Goal: Task Accomplishment & Management: Complete application form

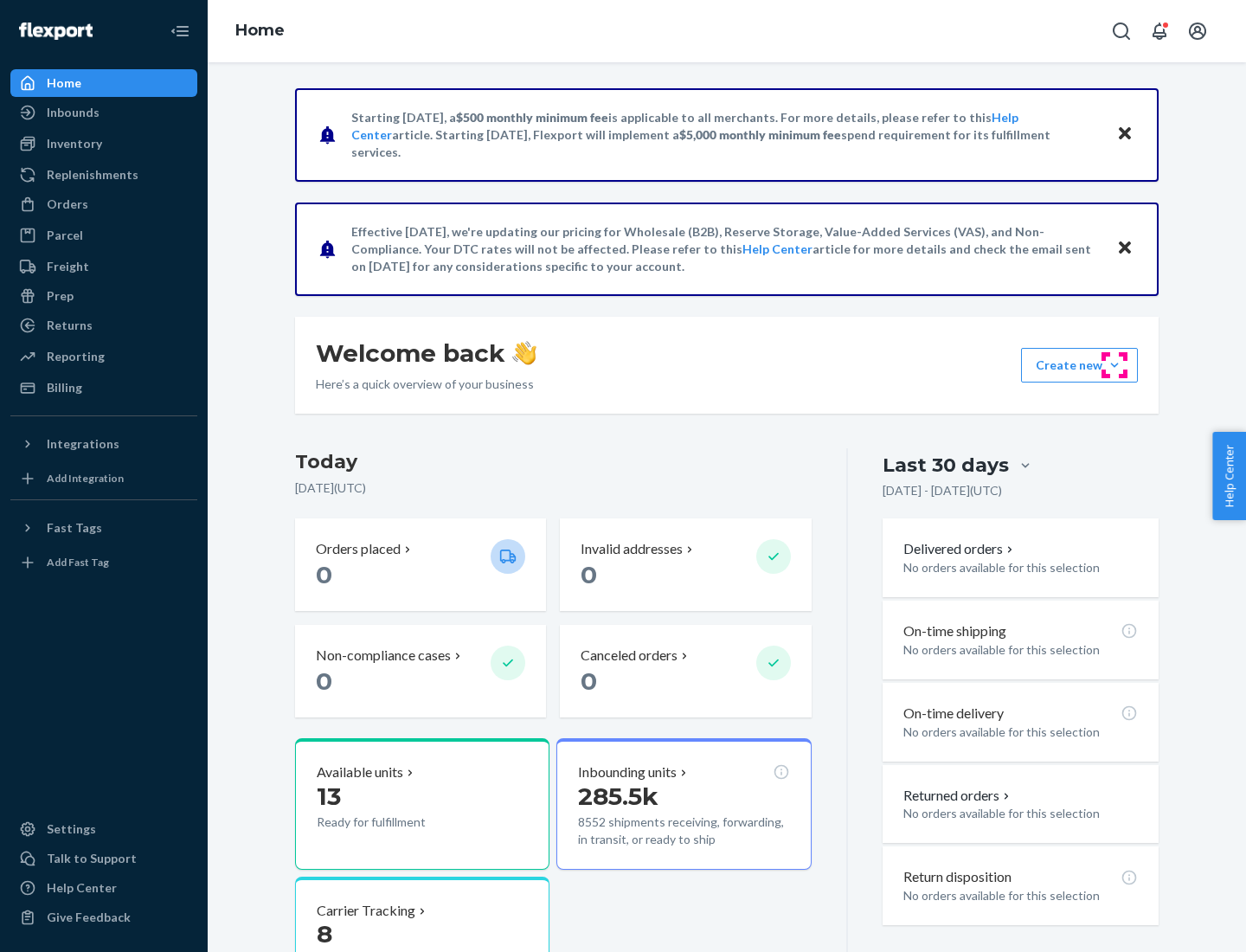
click at [1115, 365] on button "Create new Create new inbound Create new order Create new product" at bounding box center [1080, 366] width 116 height 35
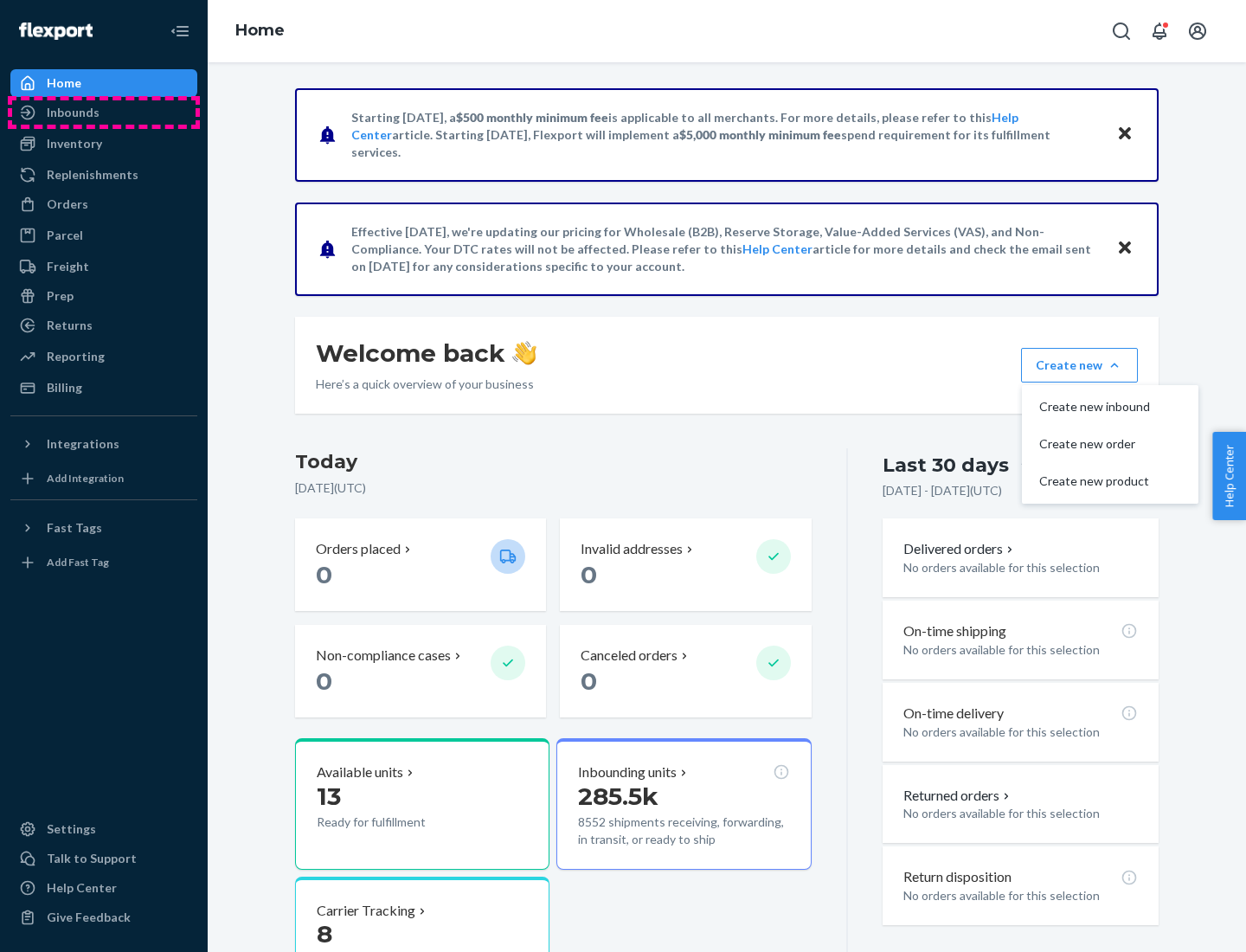
click at [104, 113] on div "Inbounds" at bounding box center [103, 112] width 183 height 24
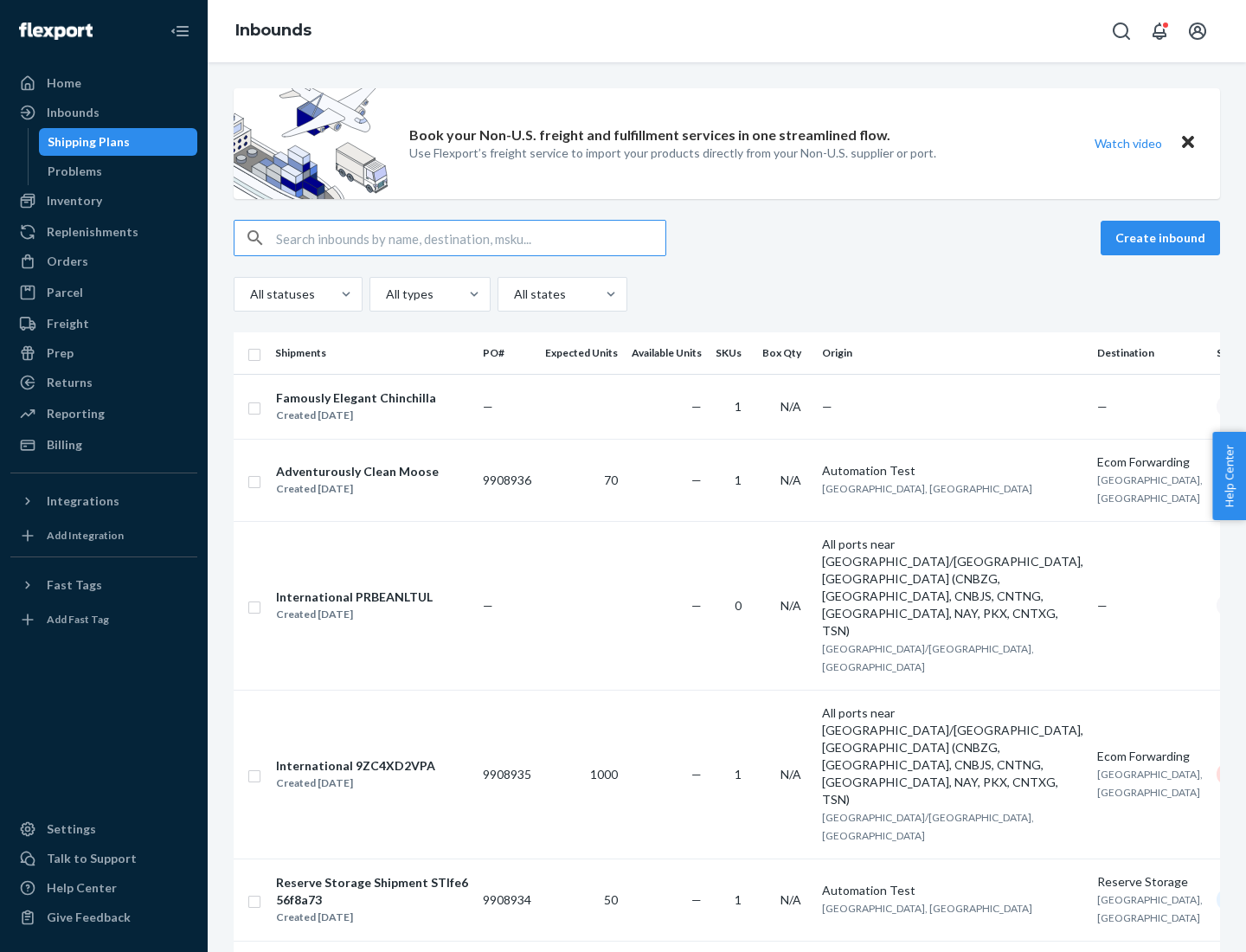
click at [1164, 238] on button "Create inbound" at bounding box center [1161, 238] width 119 height 35
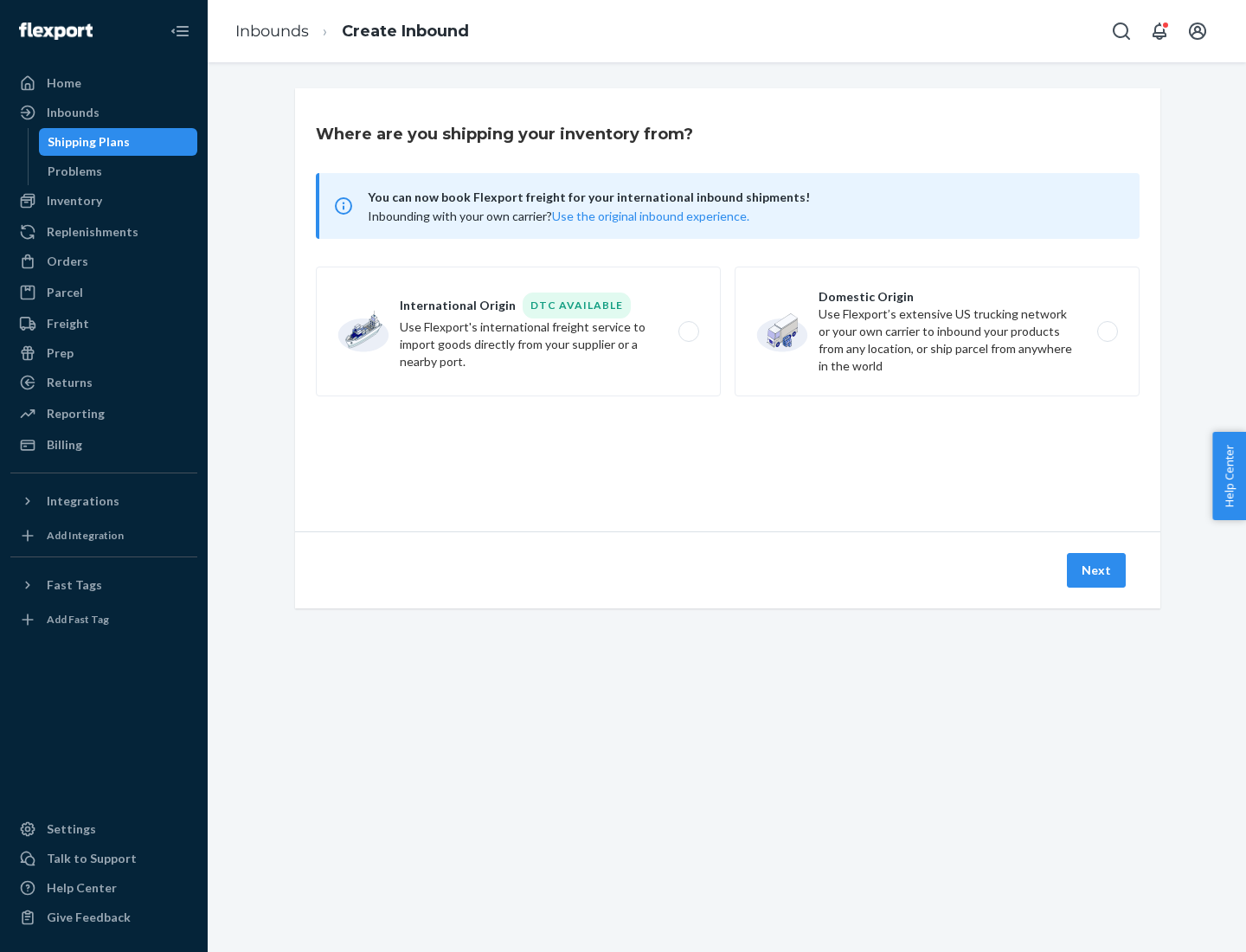
click at [937, 332] on label "Domestic Origin Use Flexport’s extensive US trucking network or your own carrie…" at bounding box center [936, 332] width 405 height 130
click at [1107, 332] on input "Domestic Origin Use Flexport’s extensive US trucking network or your own carrie…" at bounding box center [1113, 332] width 12 height 12
radio input "true"
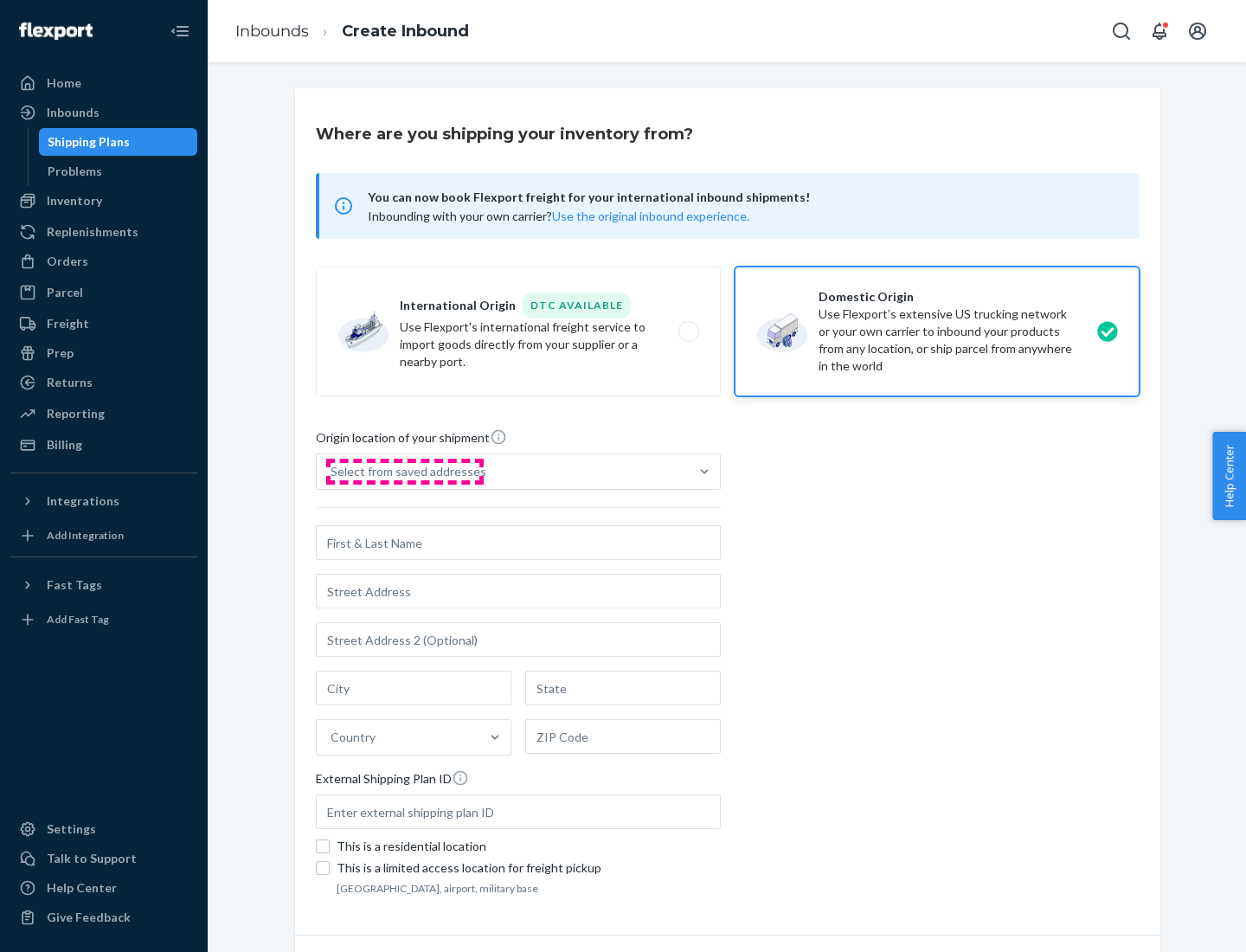
click at [405, 472] on div "Select from saved addresses" at bounding box center [409, 472] width 156 height 17
click at [333, 472] on input "Select from saved addresses" at bounding box center [332, 472] width 2 height 17
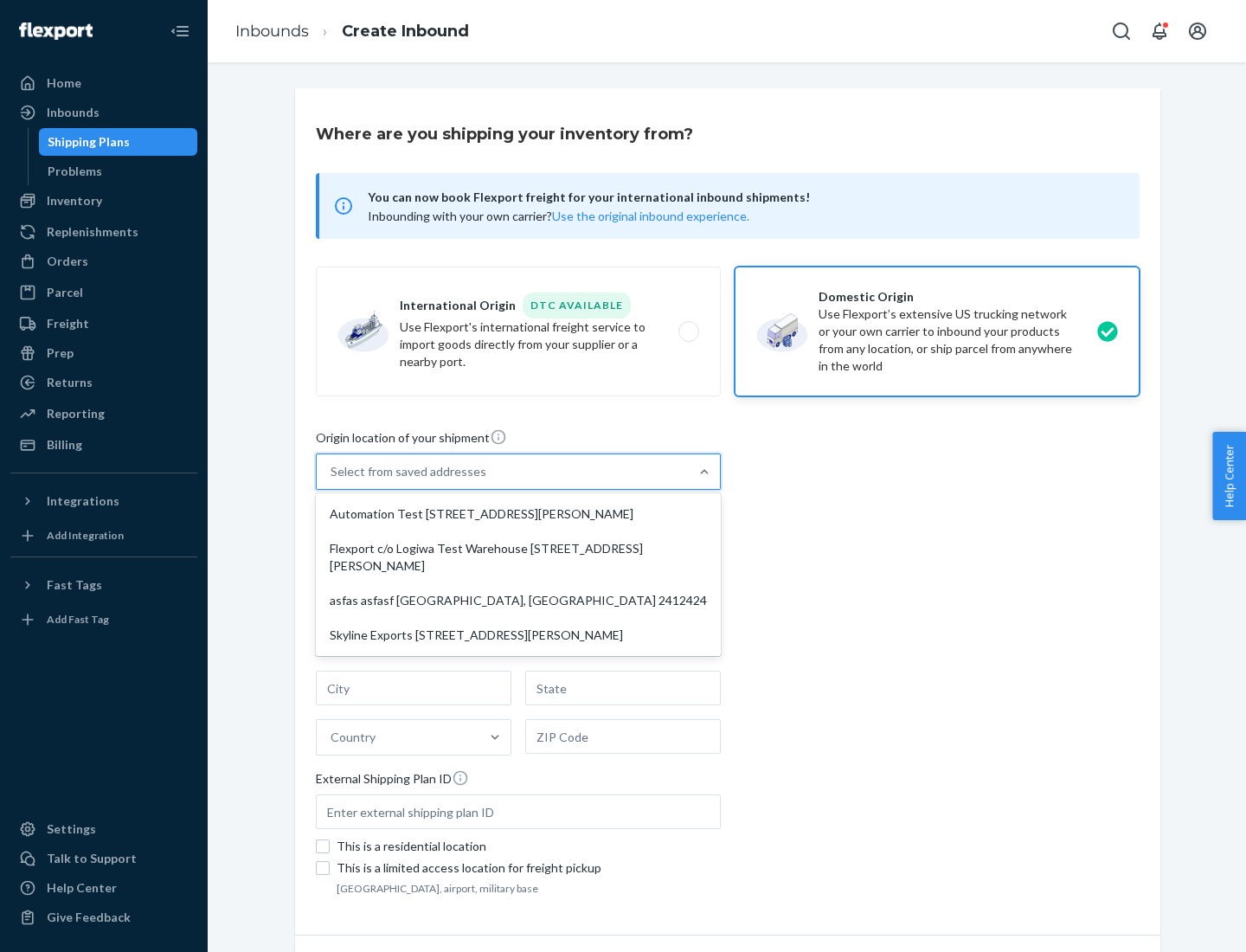
scroll to position [7, 0]
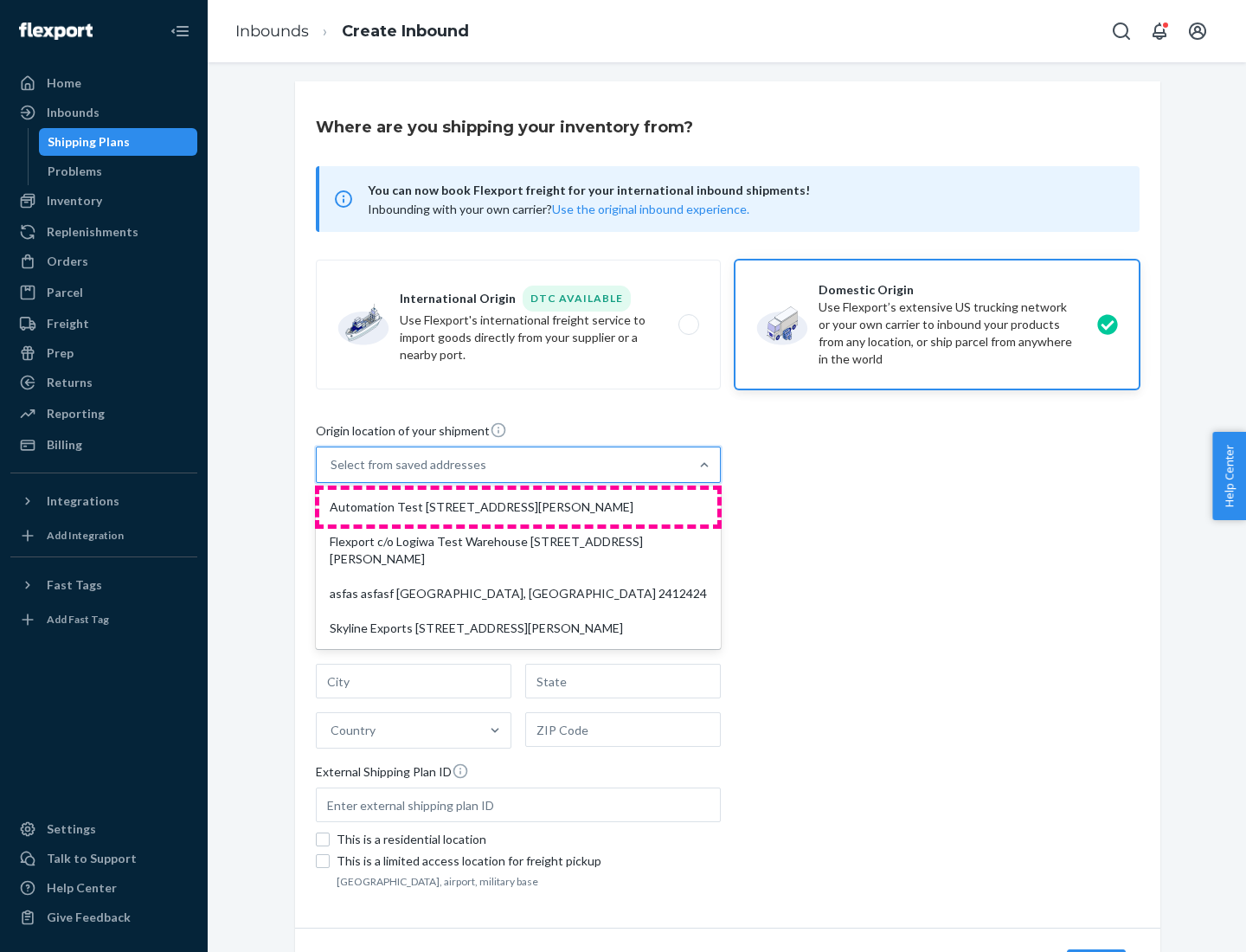
click at [518, 508] on div "Automation Test [STREET_ADDRESS][PERSON_NAME]" at bounding box center [518, 508] width 398 height 35
click at [333, 474] on input "option Automation Test [STREET_ADDRESS][PERSON_NAME] focused, 1 of 4. 4 results…" at bounding box center [332, 465] width 2 height 17
type input "Automation Test"
type input "9th Floor"
type input "[GEOGRAPHIC_DATA]"
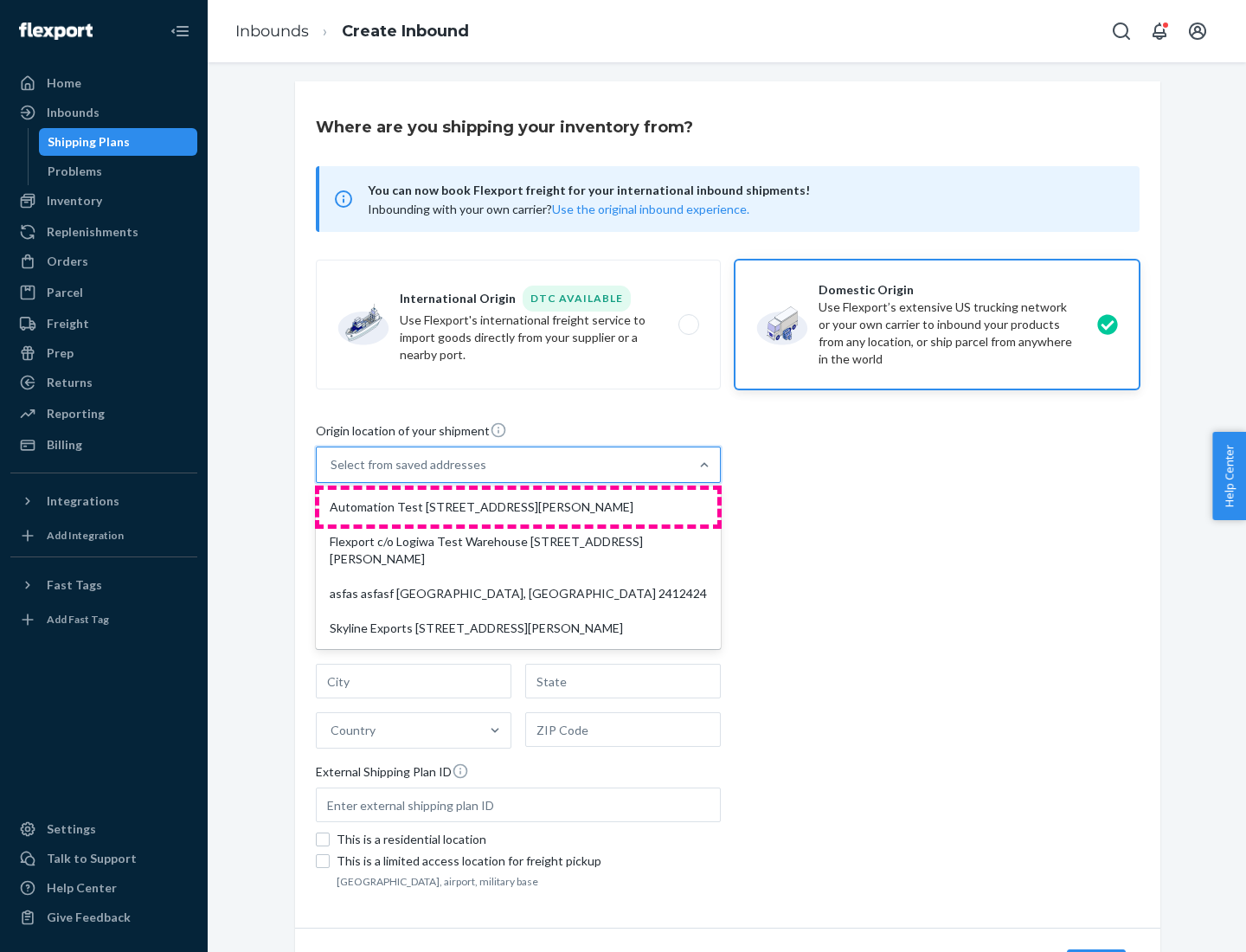
type input "CA"
type input "94104"
type input "[STREET_ADDRESS][PERSON_NAME]"
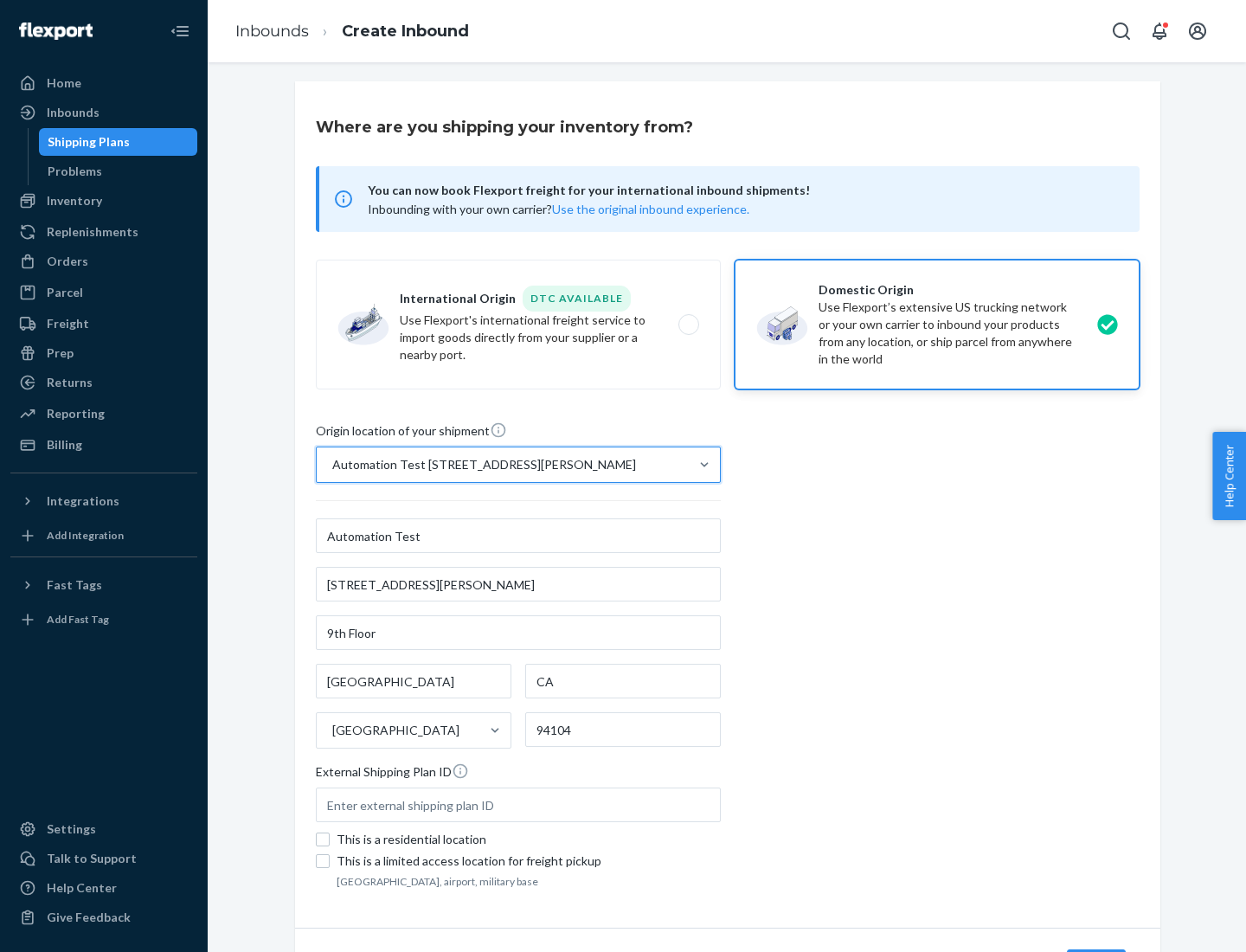
scroll to position [101, 0]
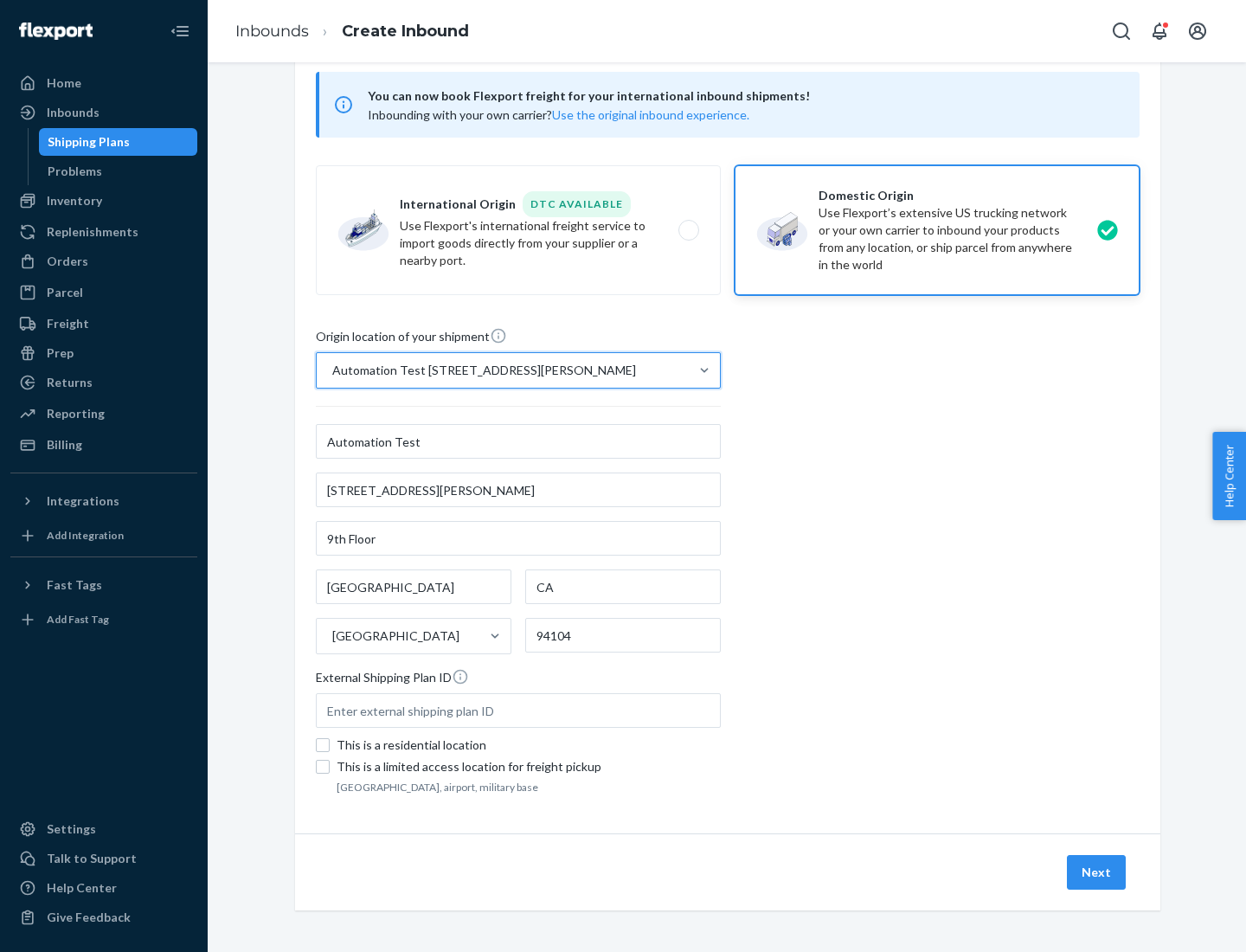
click at [1098, 872] on button "Next" at bounding box center [1097, 872] width 59 height 35
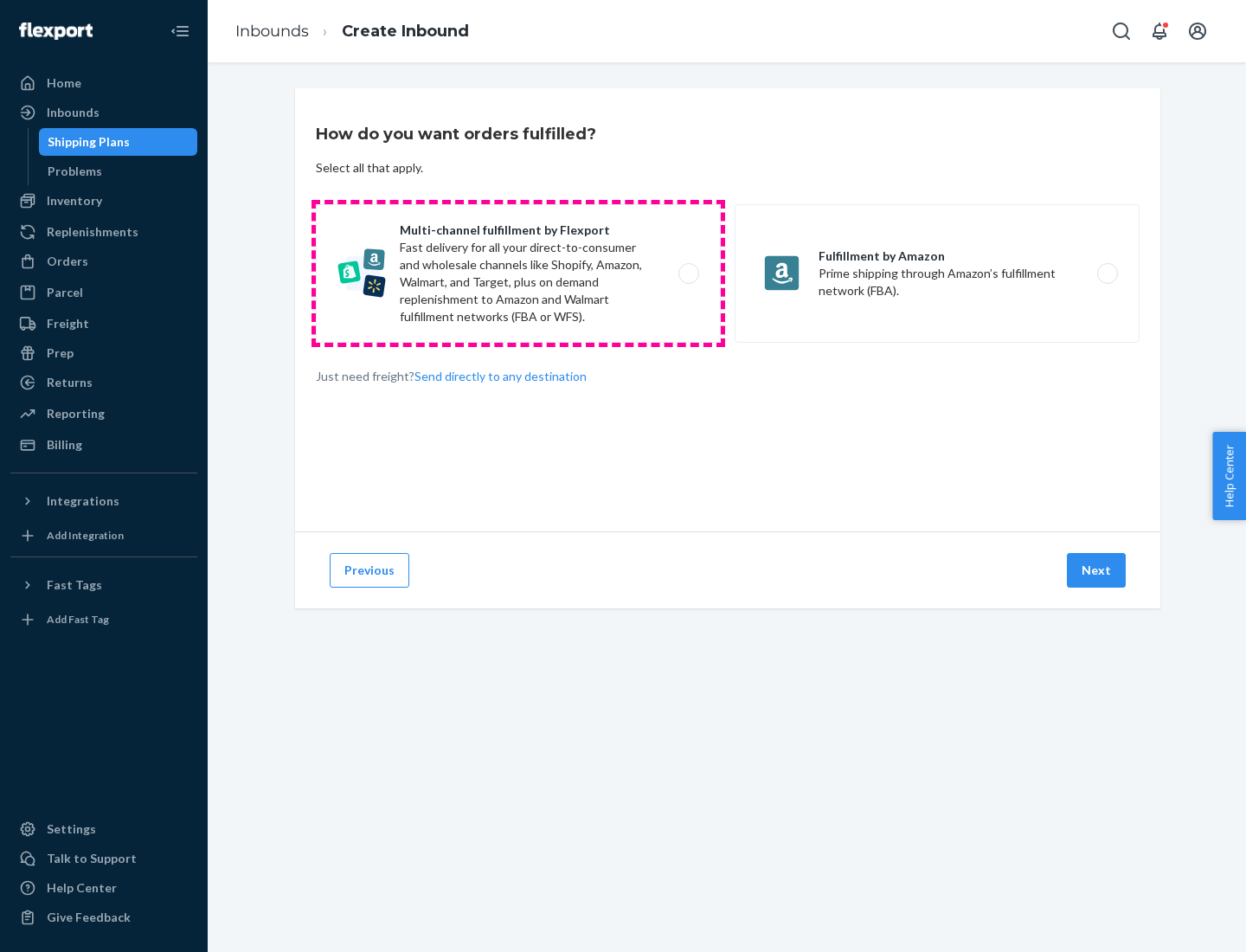
click at [518, 274] on label "Multi-channel fulfillment by Flexport Fast delivery for all your direct-to-cons…" at bounding box center [518, 274] width 405 height 139
click at [688, 274] on input "Multi-channel fulfillment by Flexport Fast delivery for all your direct-to-cons…" at bounding box center [694, 275] width 12 height 12
radio input "true"
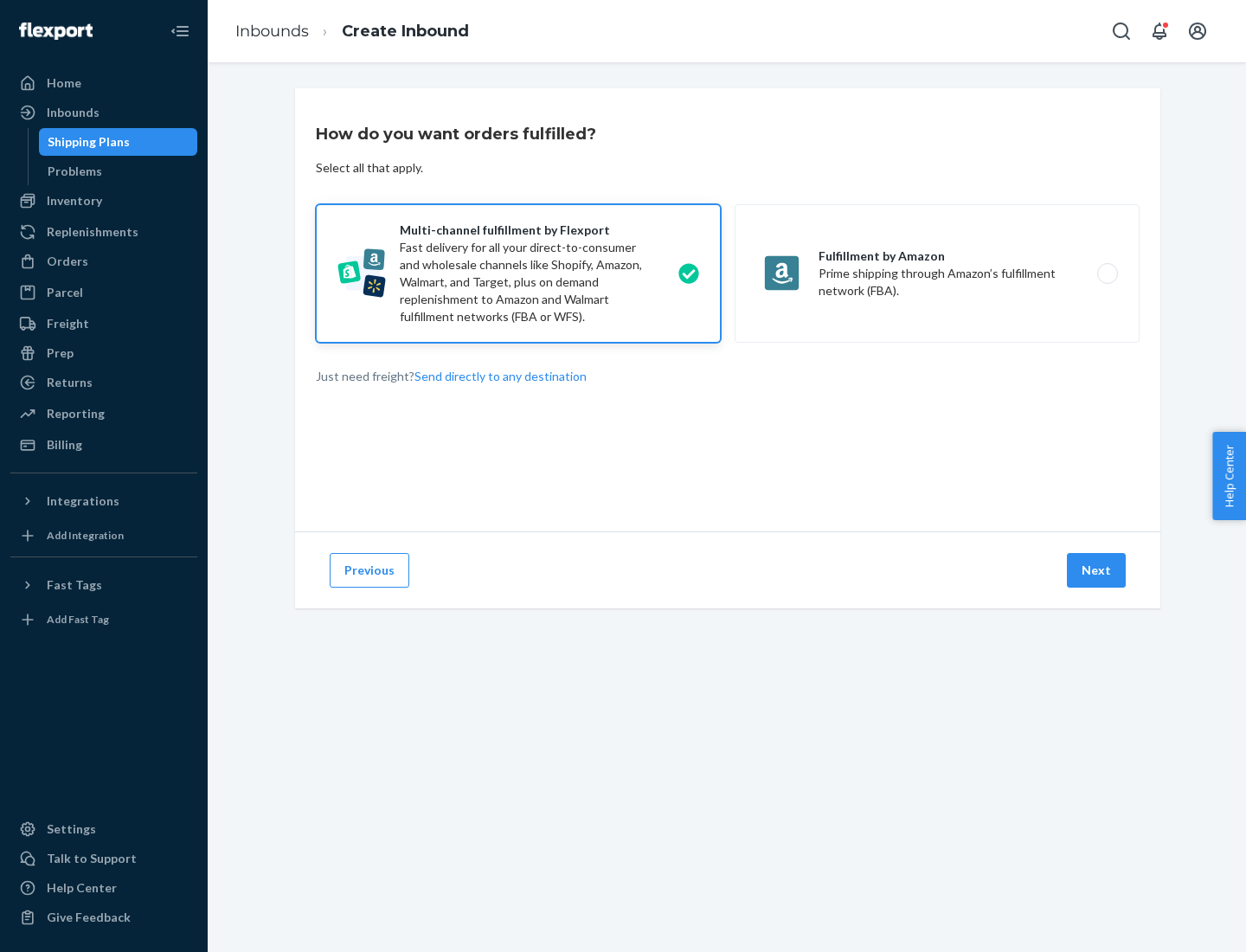
click at [1098, 571] on button "Next" at bounding box center [1097, 571] width 59 height 35
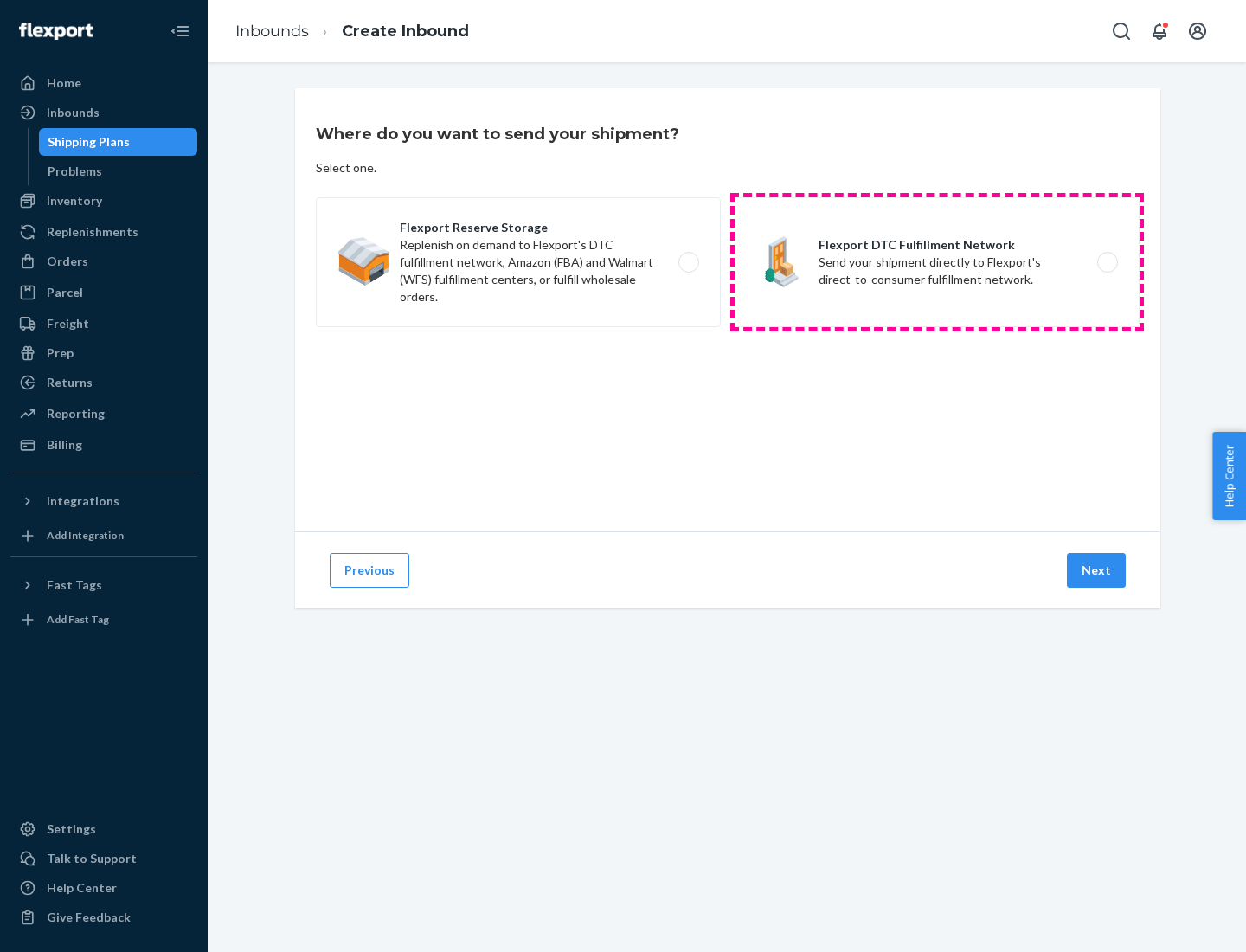
click at [937, 262] on label "Flexport DTC Fulfillment Network Send your shipment directly to Flexport's dire…" at bounding box center [936, 262] width 405 height 130
click at [1107, 262] on input "Flexport DTC Fulfillment Network Send your shipment directly to Flexport's dire…" at bounding box center [1113, 263] width 12 height 12
radio input "true"
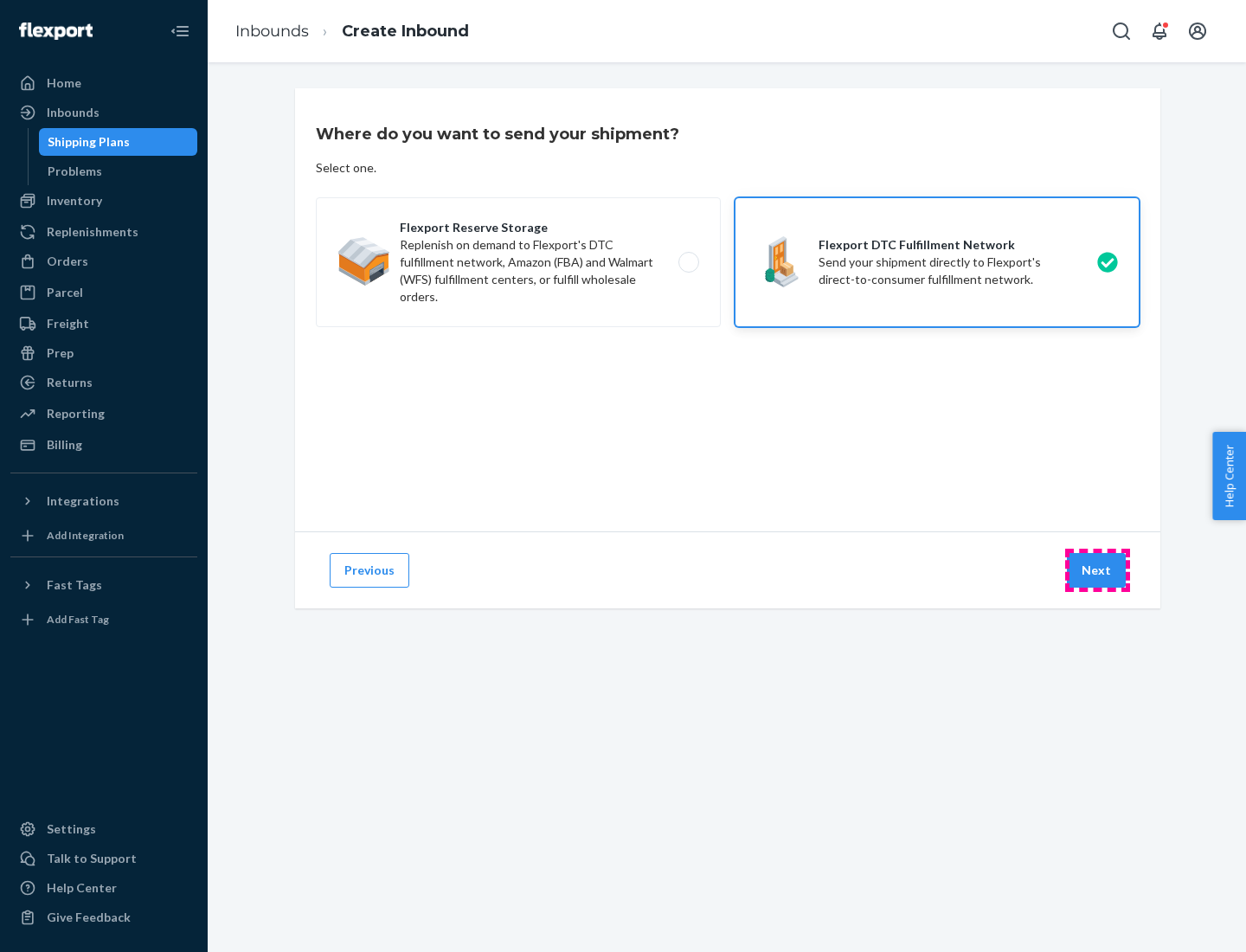
click at [1098, 571] on button "Next" at bounding box center [1097, 571] width 59 height 35
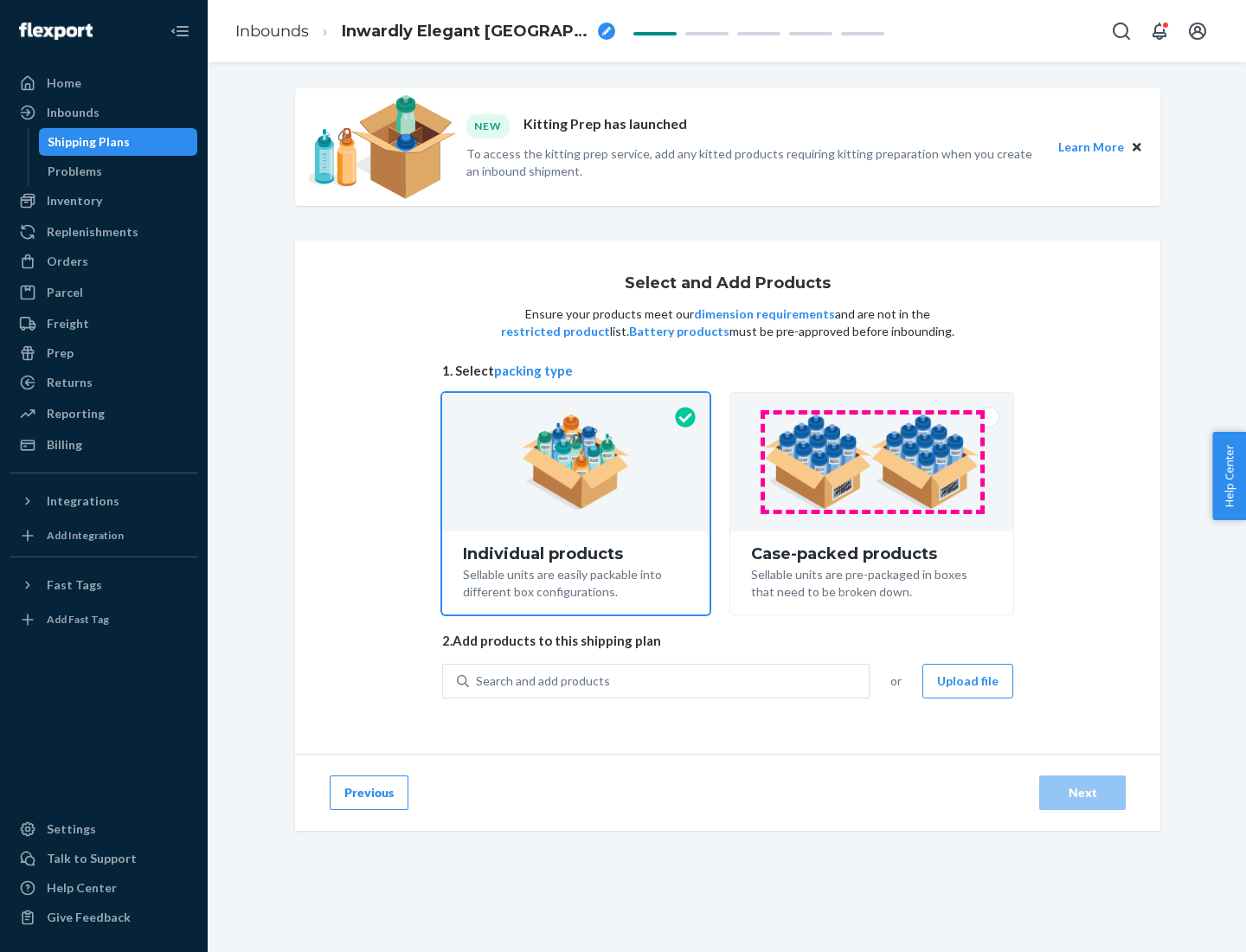
click at [872, 462] on img at bounding box center [872, 462] width 215 height 95
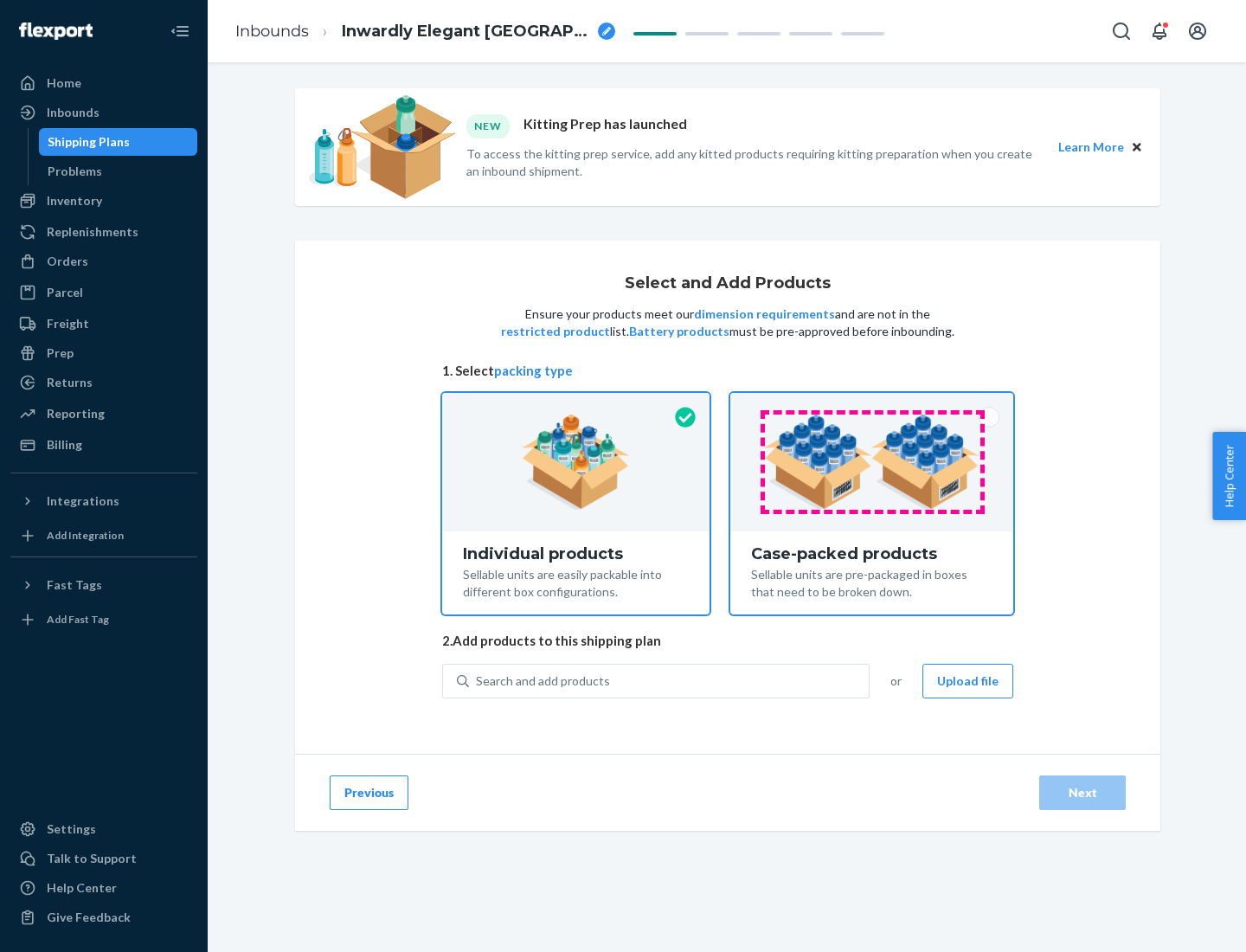
click at [872, 405] on input "Case-packed products Sellable units are pre-packaged in boxes that need to be b…" at bounding box center [872, 399] width 12 height 12
radio input "true"
radio input "false"
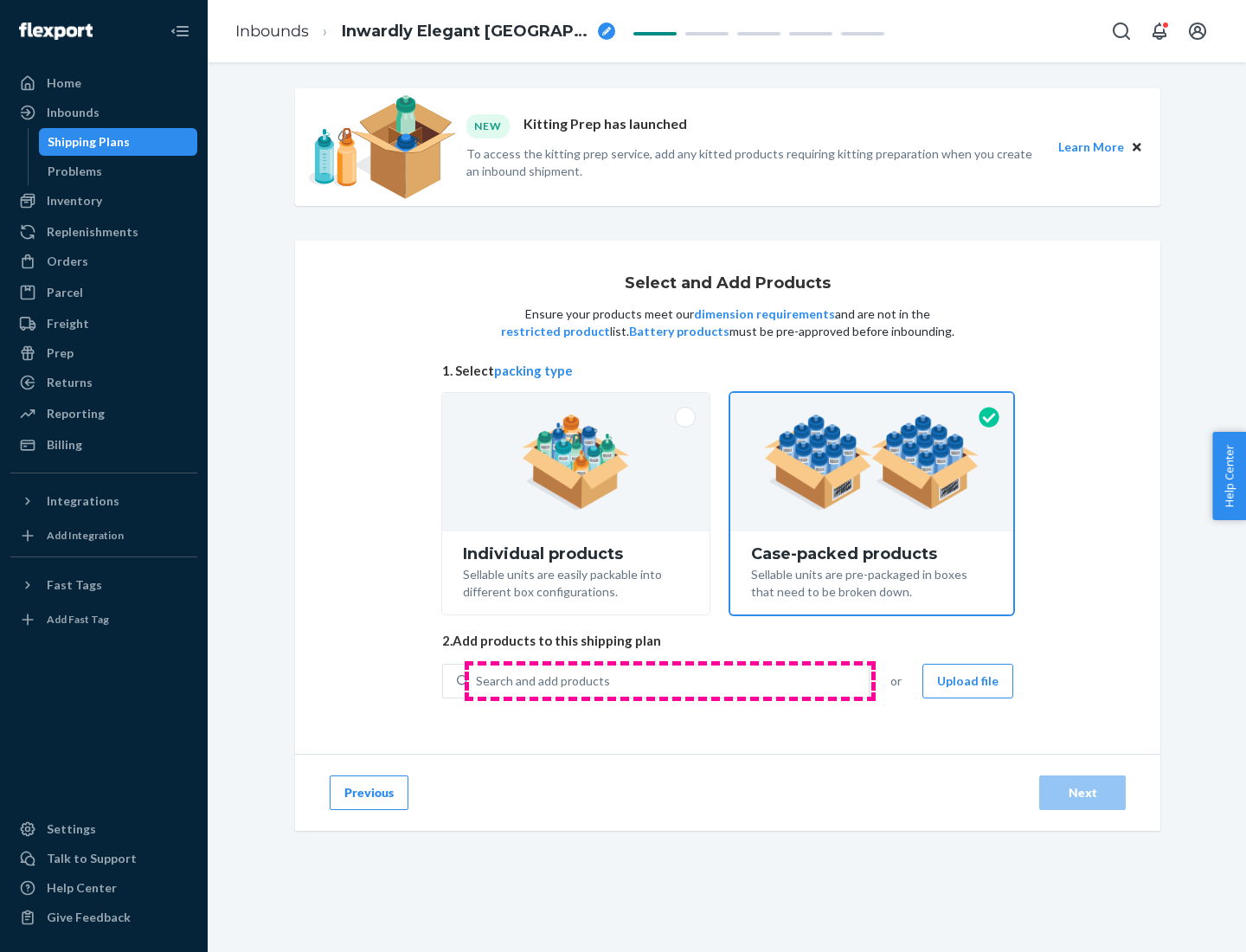
click at [670, 680] on div "Search and add products" at bounding box center [669, 681] width 400 height 31
click at [477, 680] on input "Search and add products" at bounding box center [477, 681] width 2 height 17
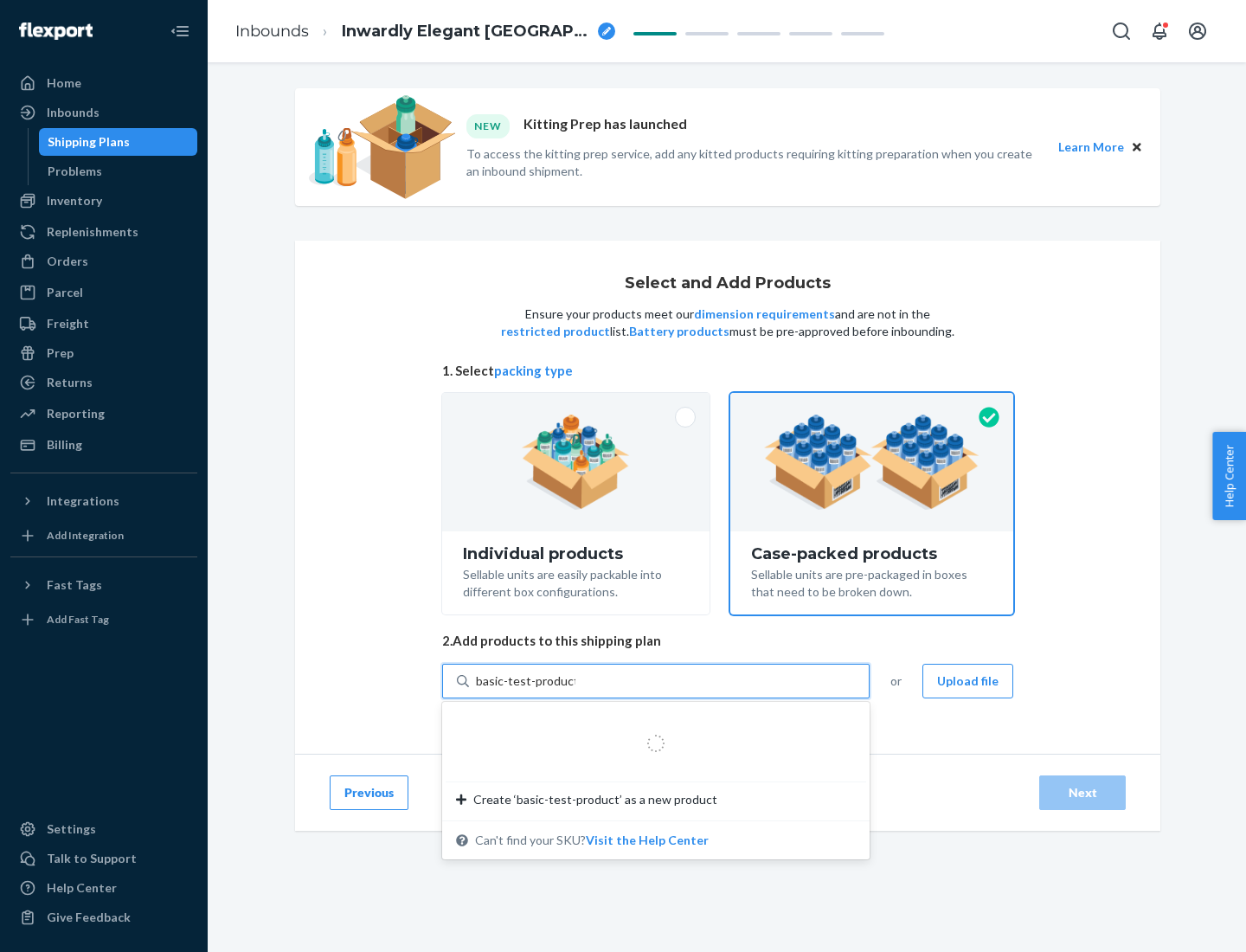
type input "basic-test-product-1"
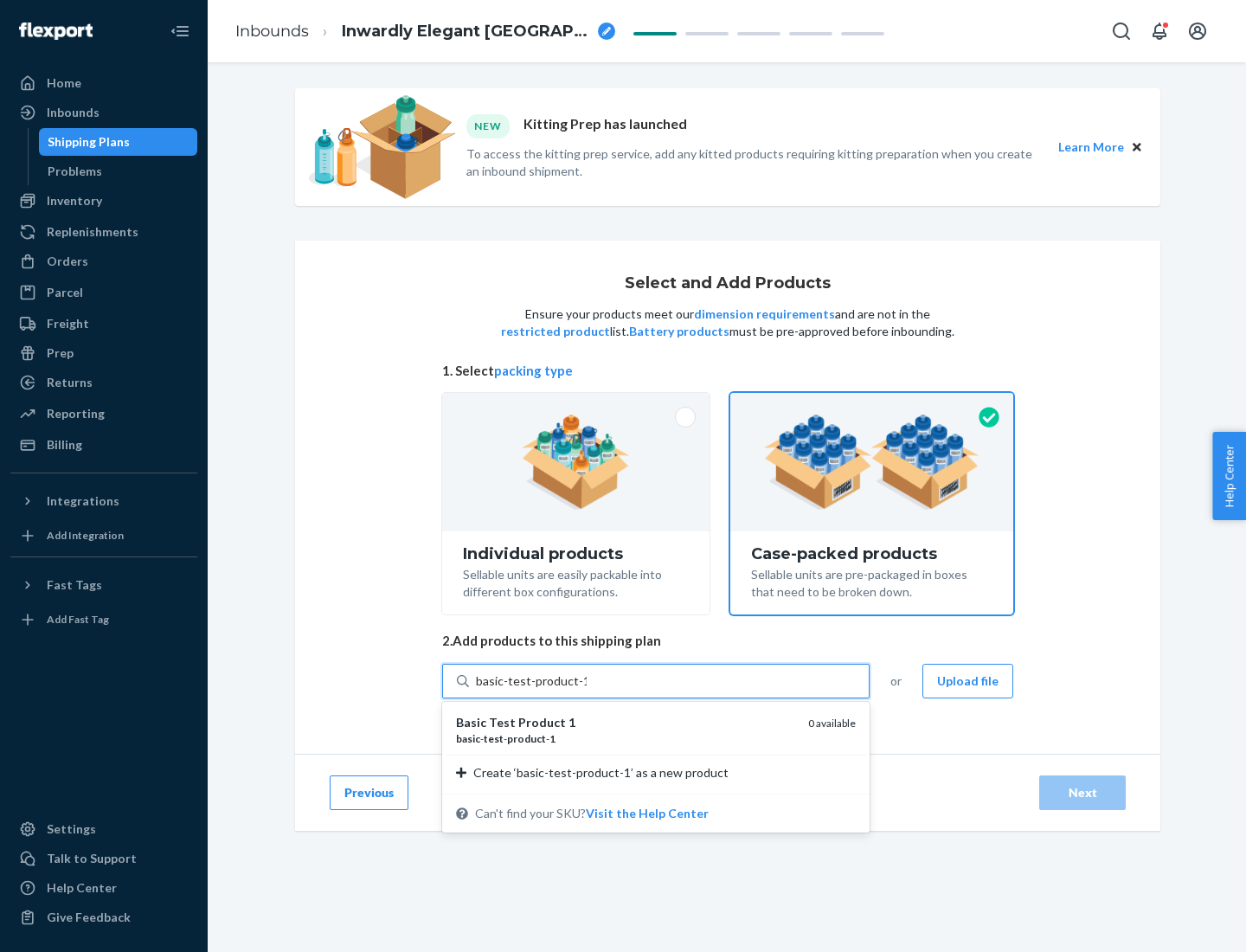
click at [626, 739] on div "basic - test - product - 1" at bounding box center [625, 739] width 339 height 15
click at [587, 690] on input "basic-test-product-1" at bounding box center [532, 681] width 111 height 17
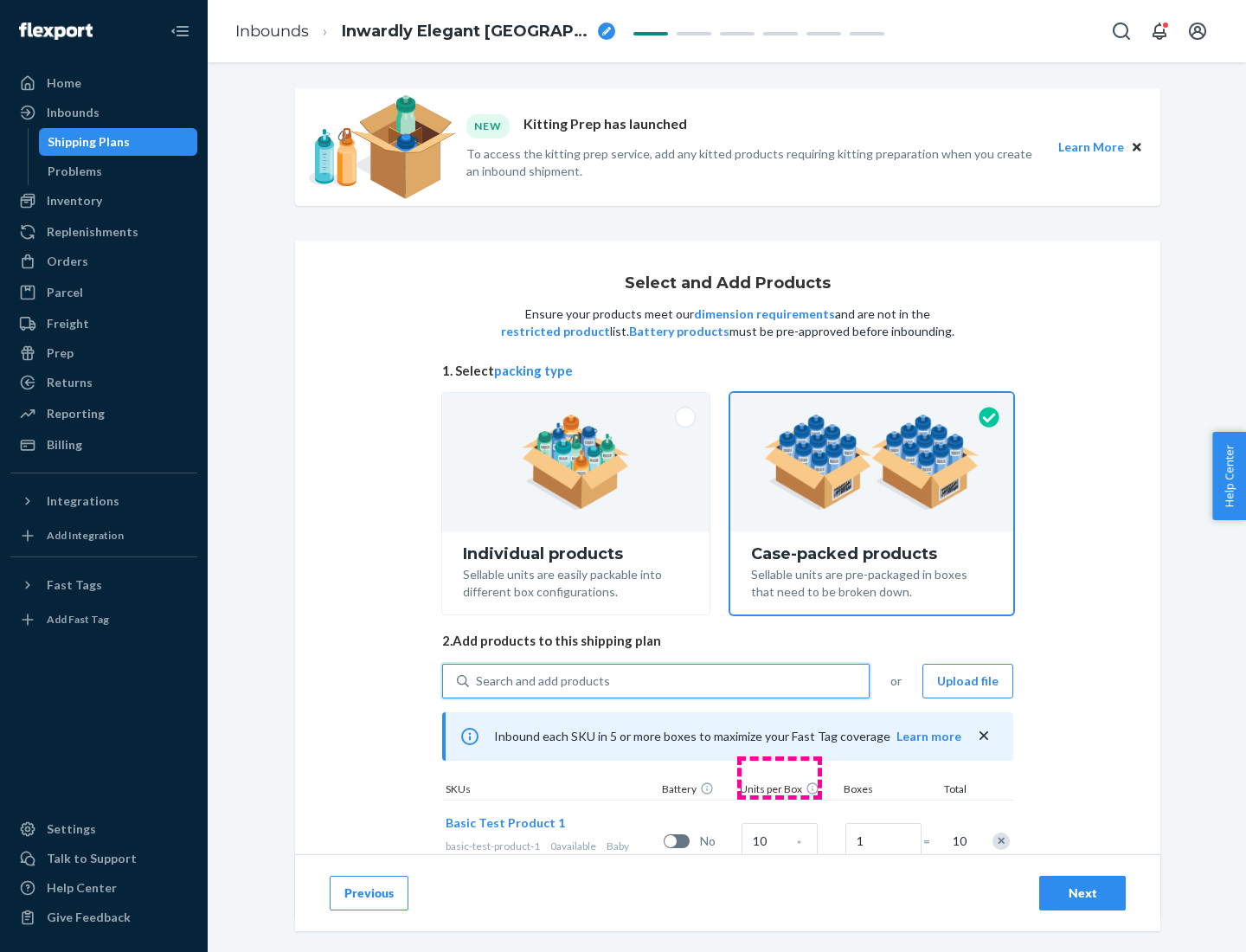
scroll to position [62, 0]
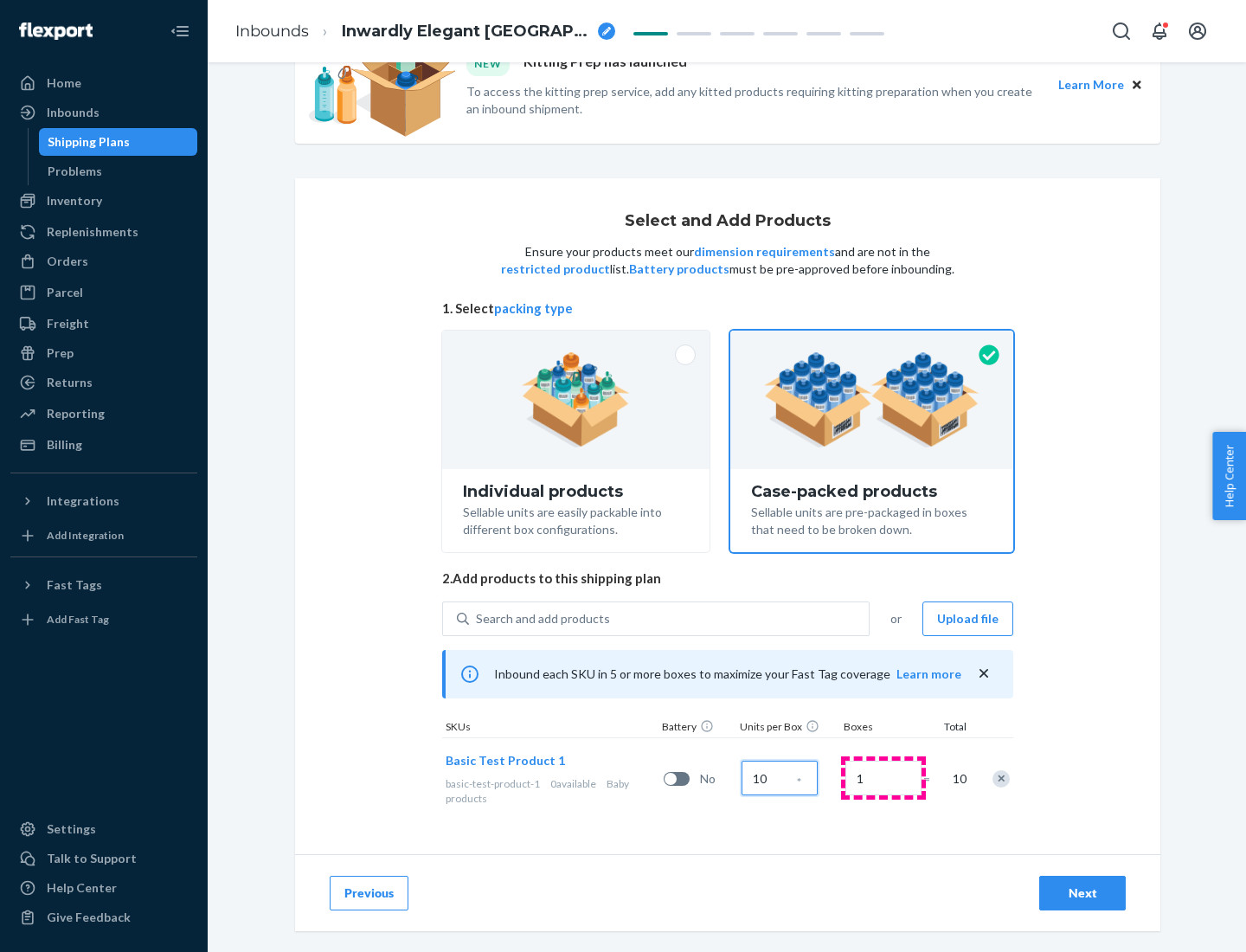
type input "10"
type input "7"
click at [1083, 894] on div "Next" at bounding box center [1082, 894] width 57 height 17
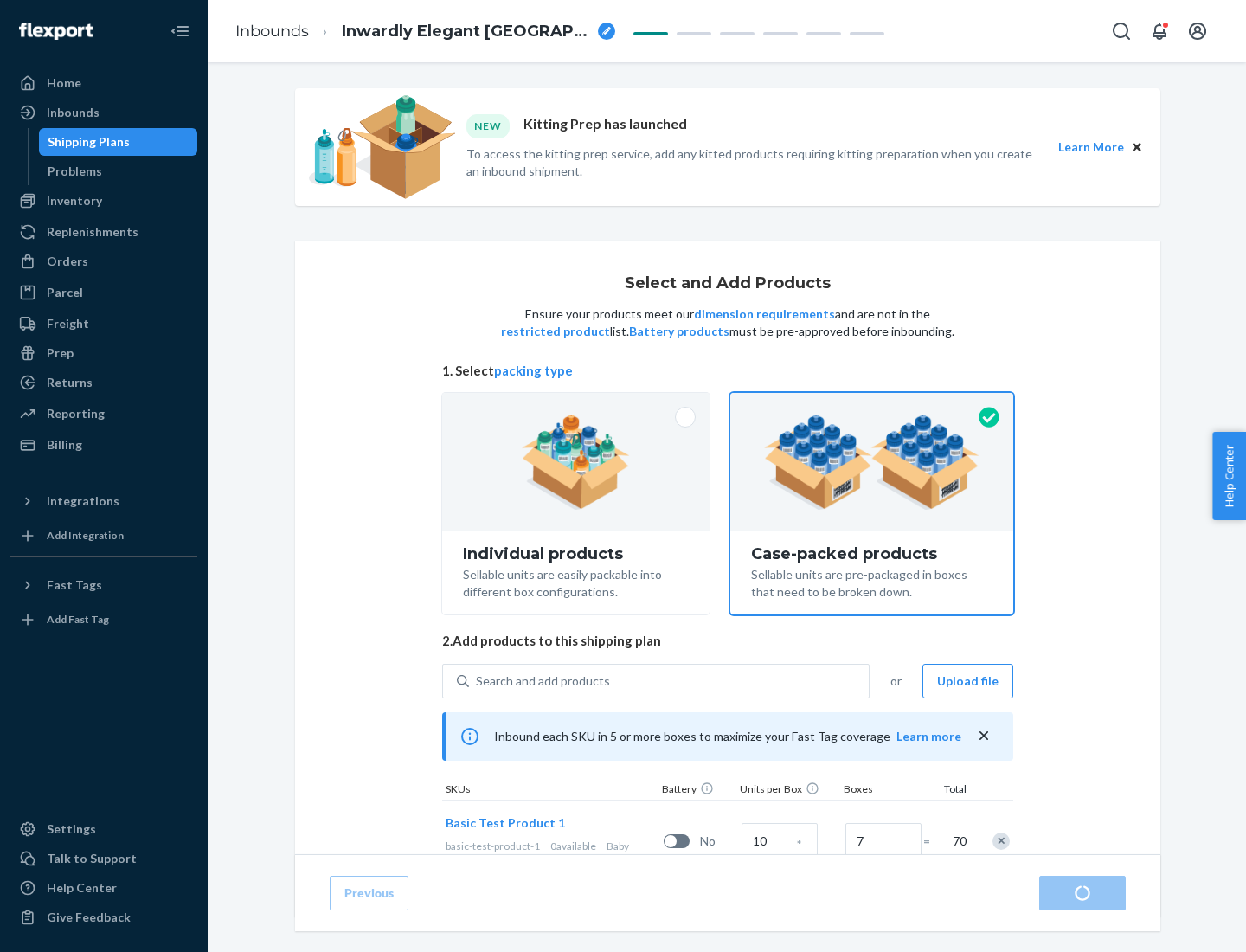
radio input "true"
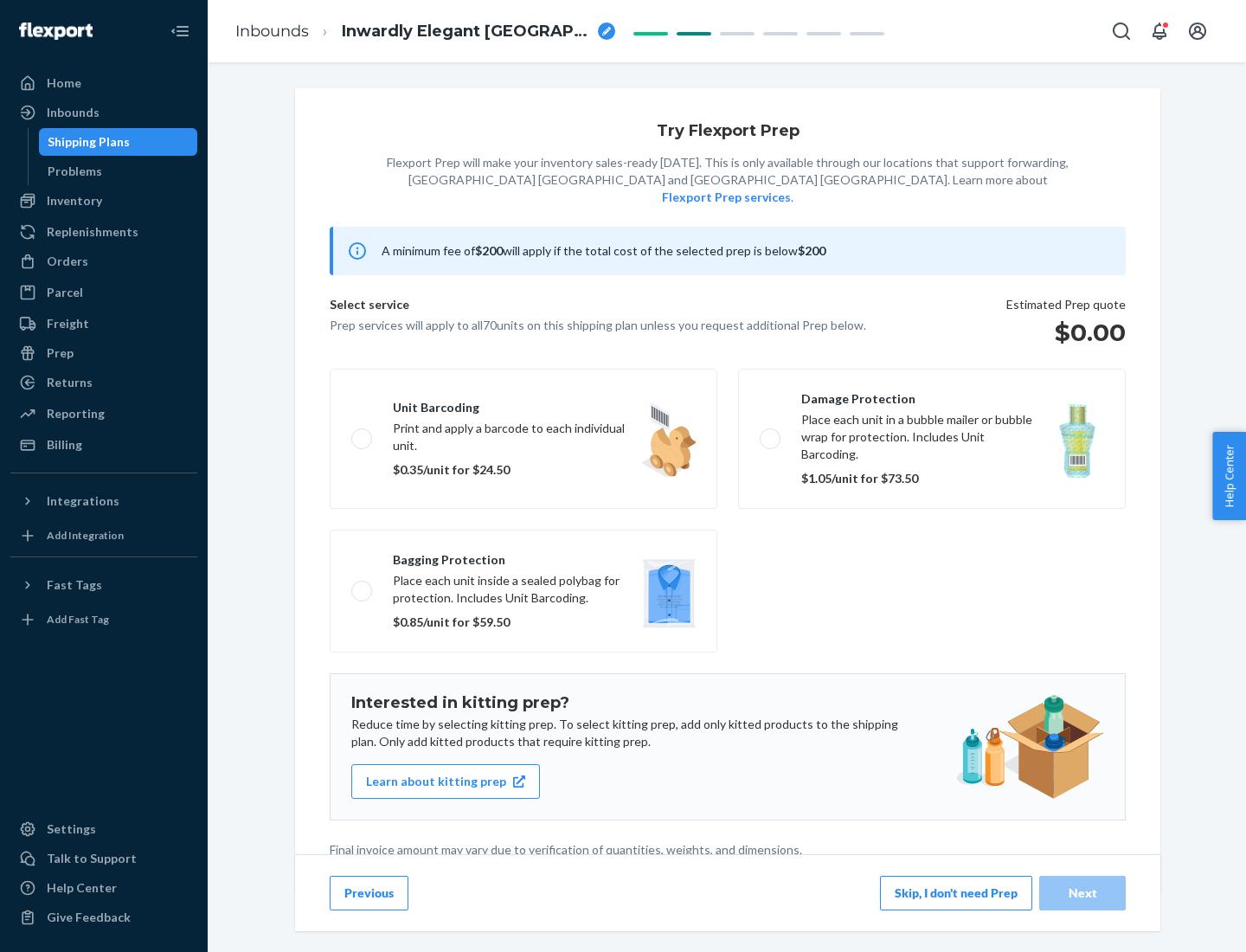
scroll to position [4, 0]
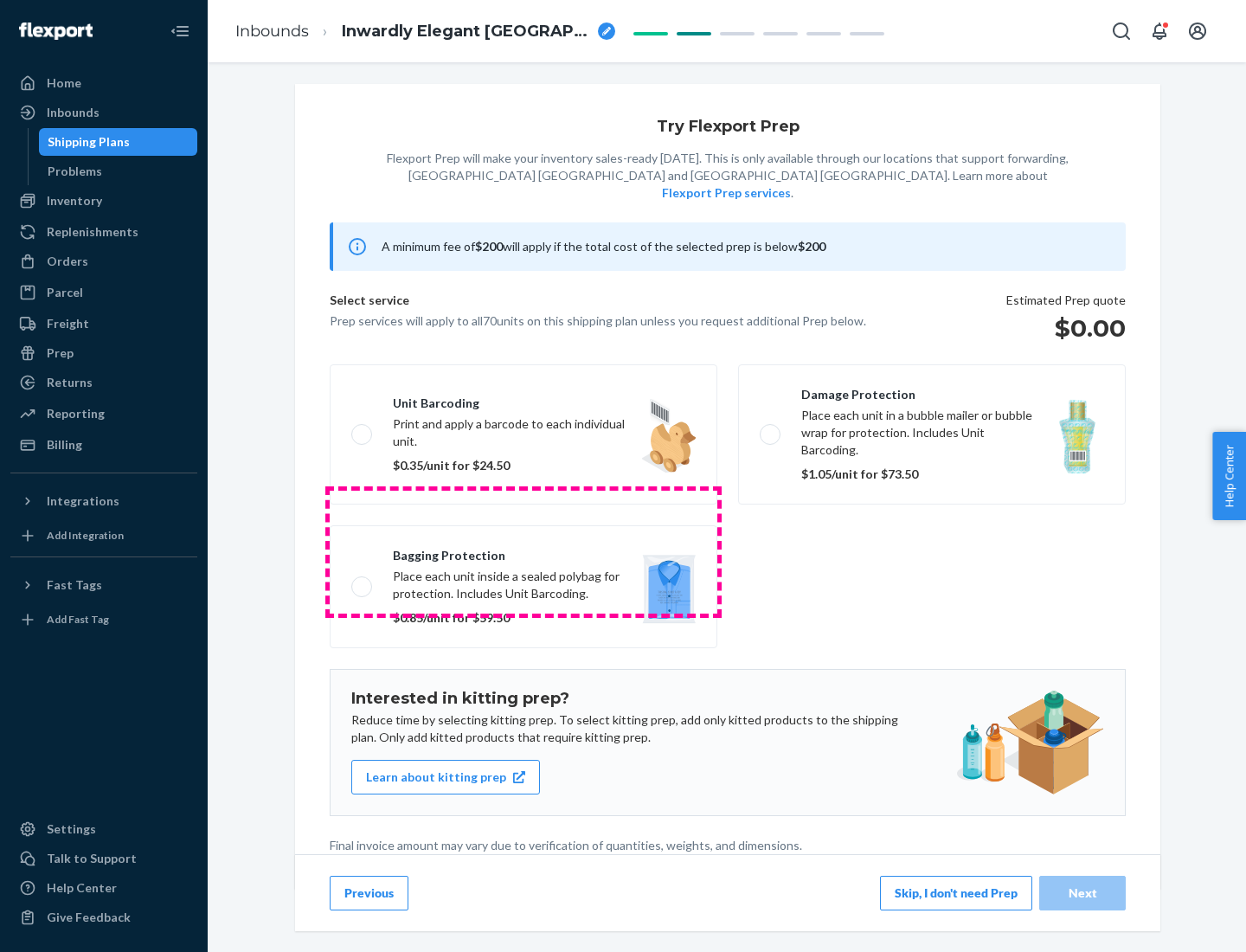
click at [524, 551] on label "Bagging protection Place each unit inside a sealed polybag for protection. Incl…" at bounding box center [524, 586] width 388 height 123
click at [363, 581] on input "Bagging protection Place each unit inside a sealed polybag for protection. Incl…" at bounding box center [357, 587] width 12 height 12
checkbox input "true"
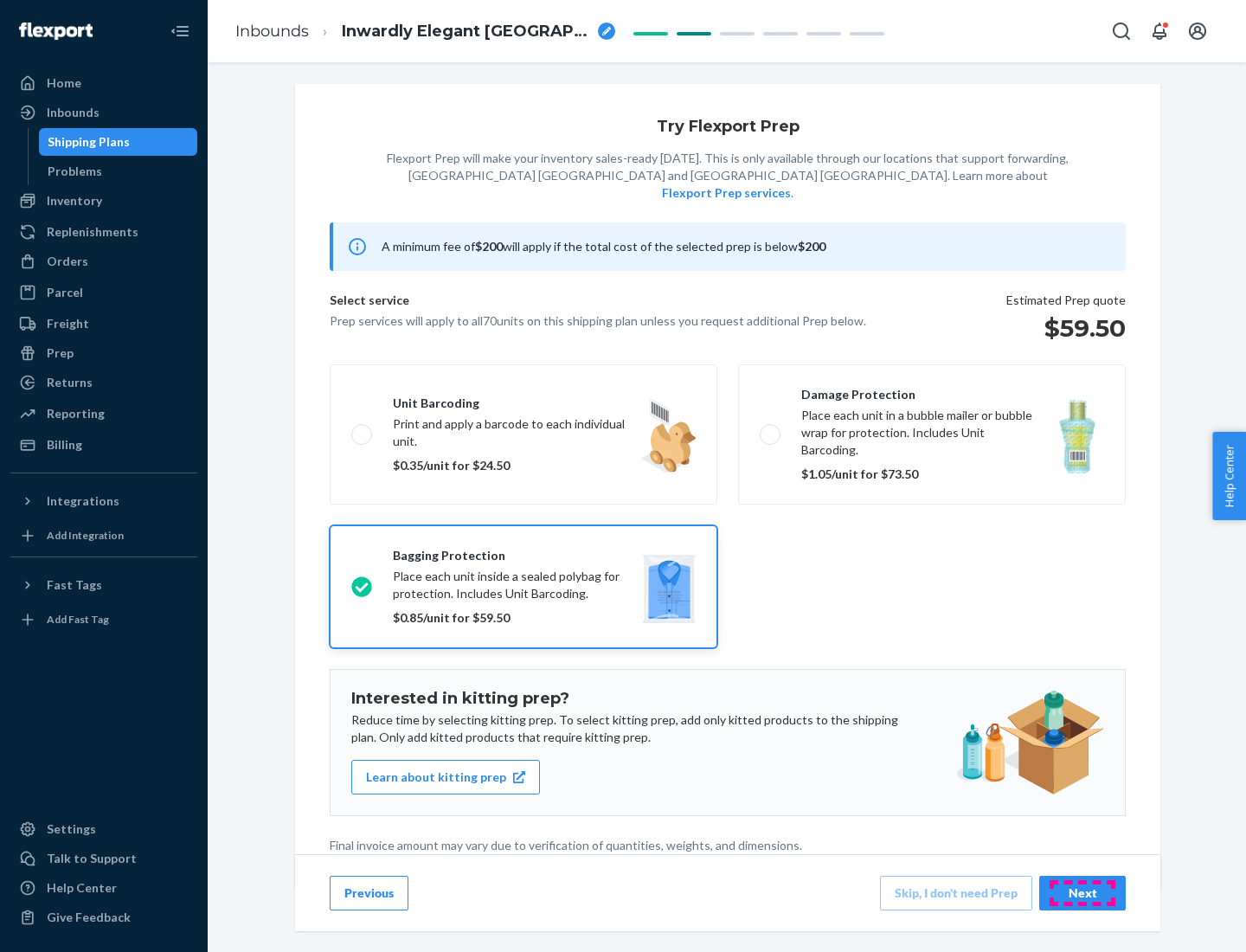
click at [1083, 893] on div "Next" at bounding box center [1082, 894] width 57 height 17
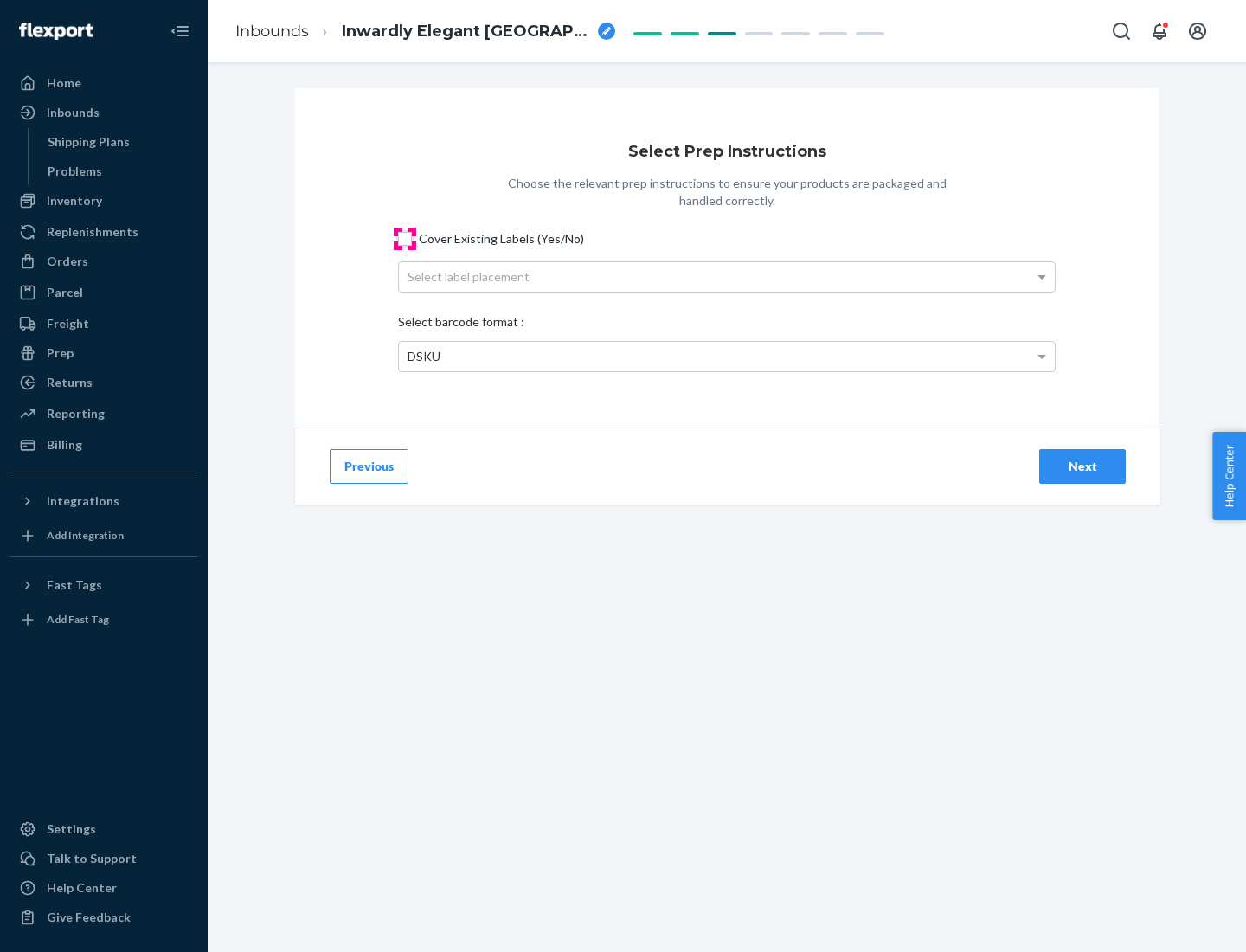
click at [405, 238] on input "Cover Existing Labels (Yes/No)" at bounding box center [405, 239] width 14 height 14
checkbox input "true"
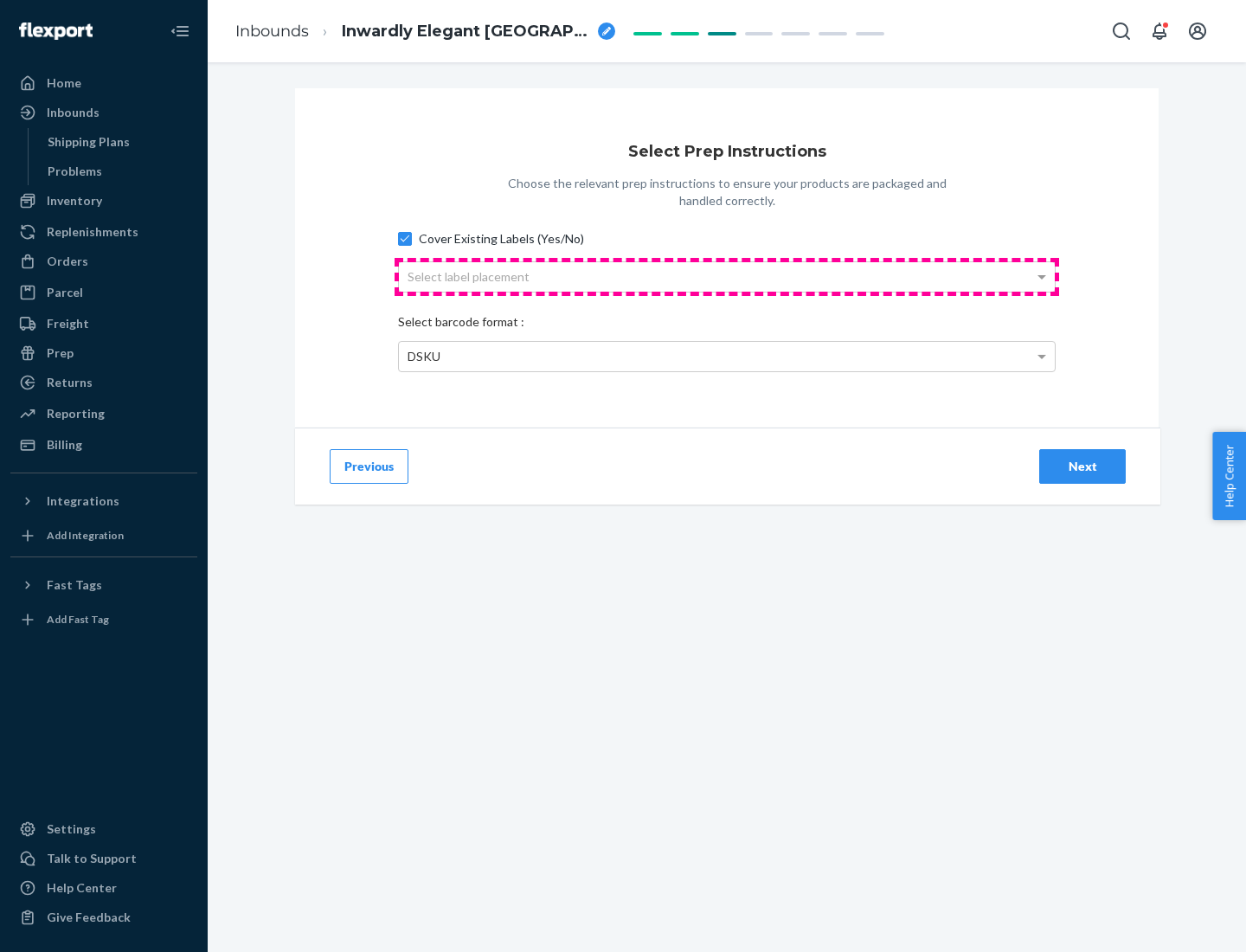
click at [727, 277] on div "Select label placement" at bounding box center [727, 277] width 656 height 29
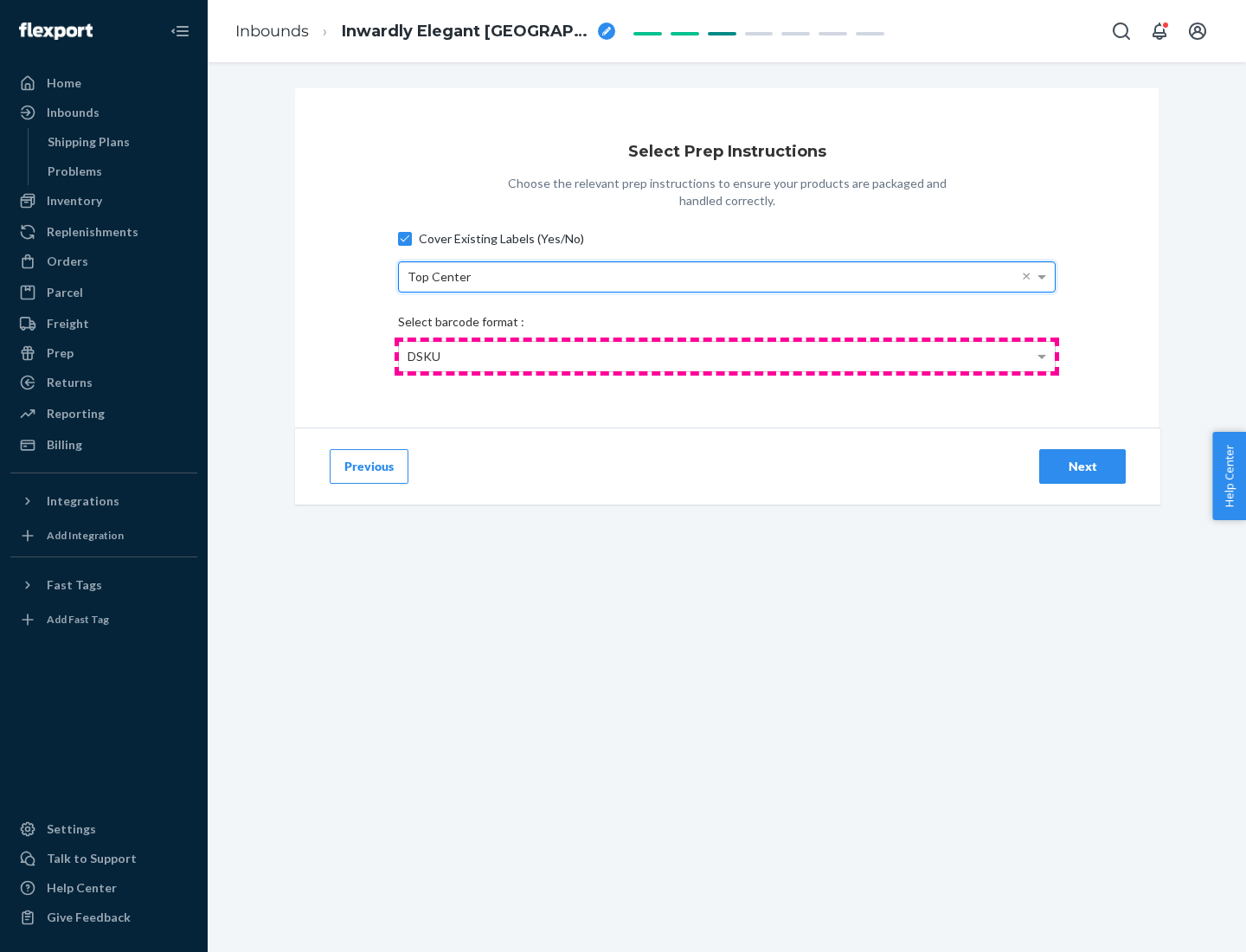
click at [727, 356] on div "DSKU" at bounding box center [727, 356] width 656 height 29
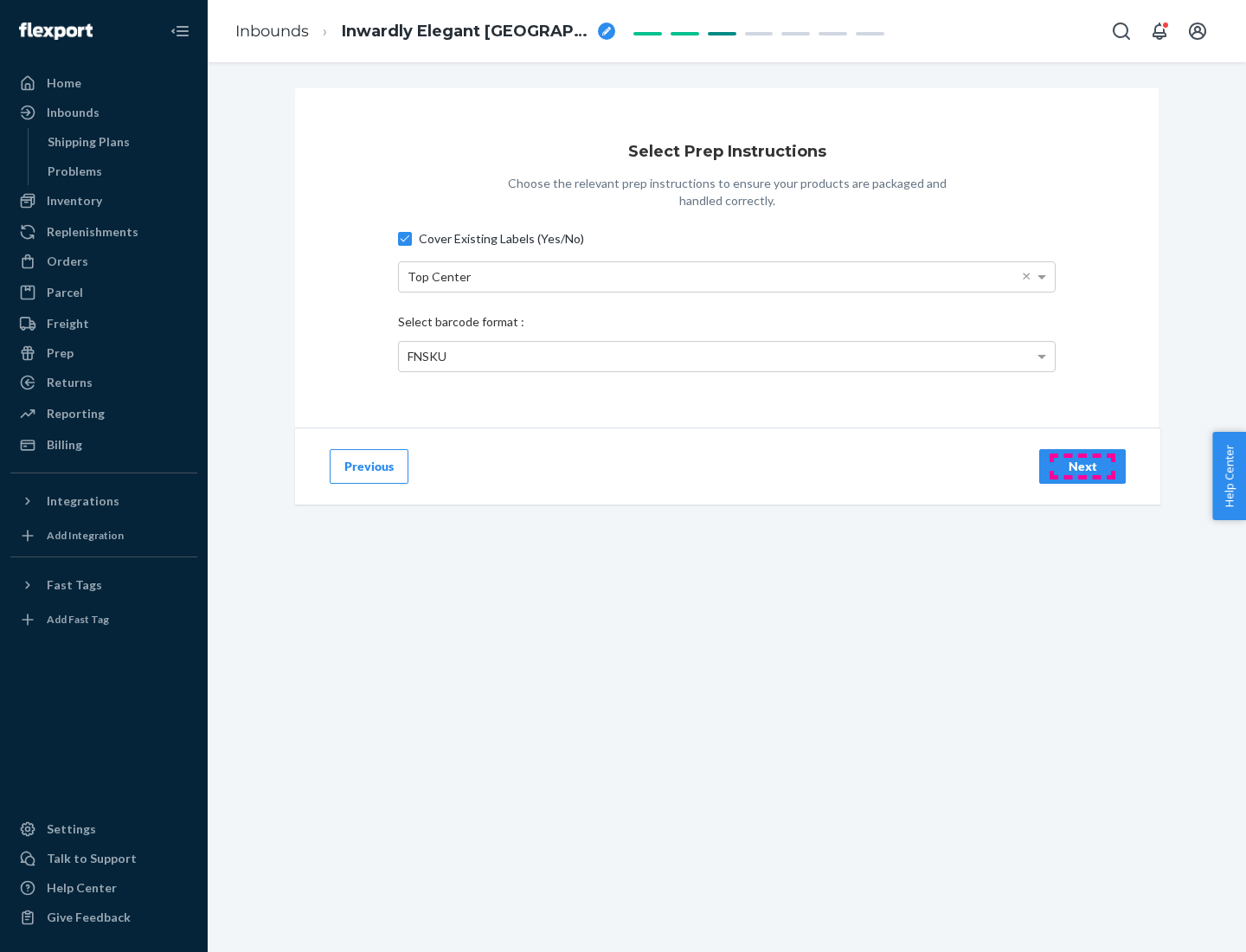
click at [1083, 466] on div "Next" at bounding box center [1082, 467] width 57 height 17
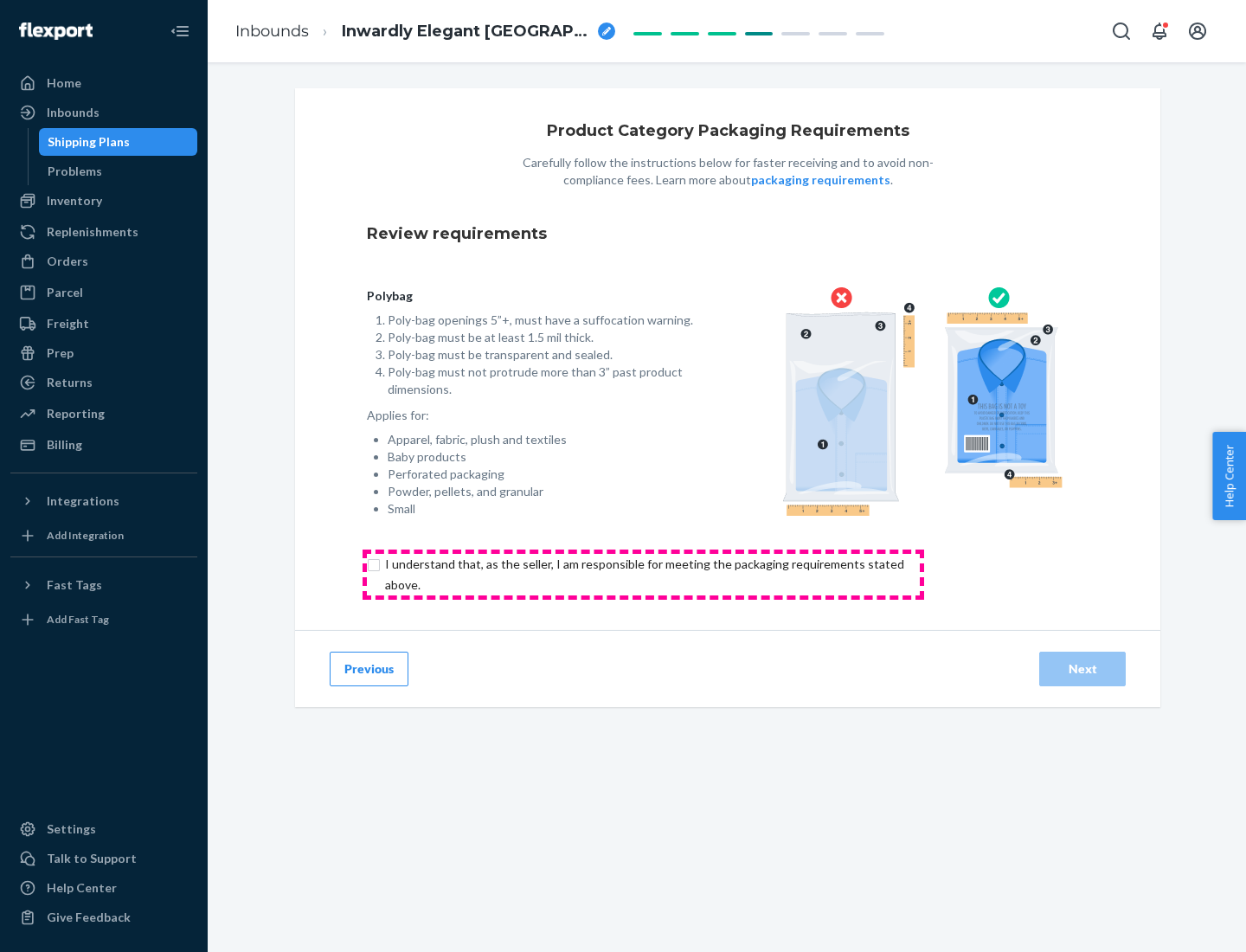
click at [643, 574] on input "checkbox" at bounding box center [654, 574] width 575 height 42
checkbox input "true"
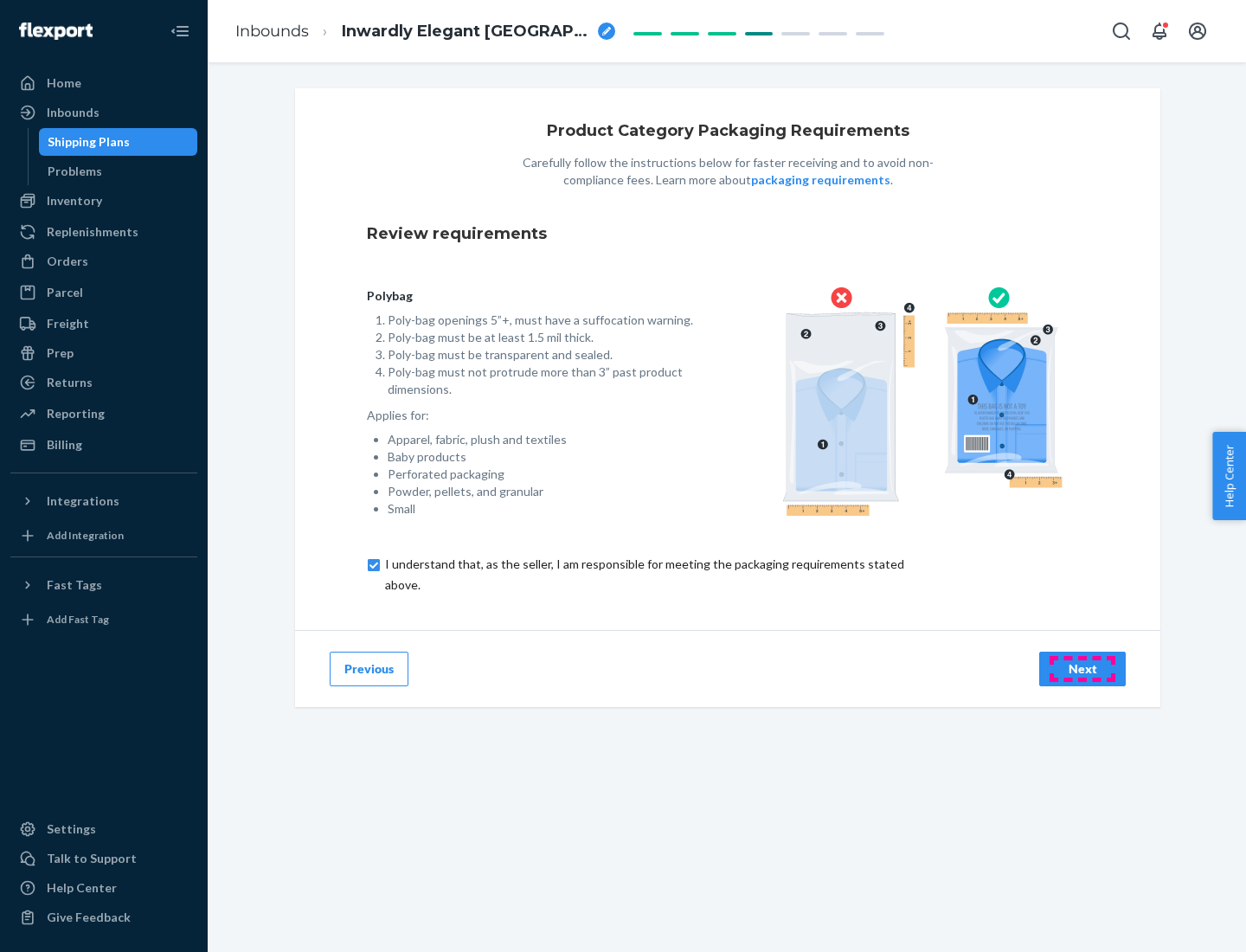
click at [1083, 669] on div "Next" at bounding box center [1082, 670] width 57 height 17
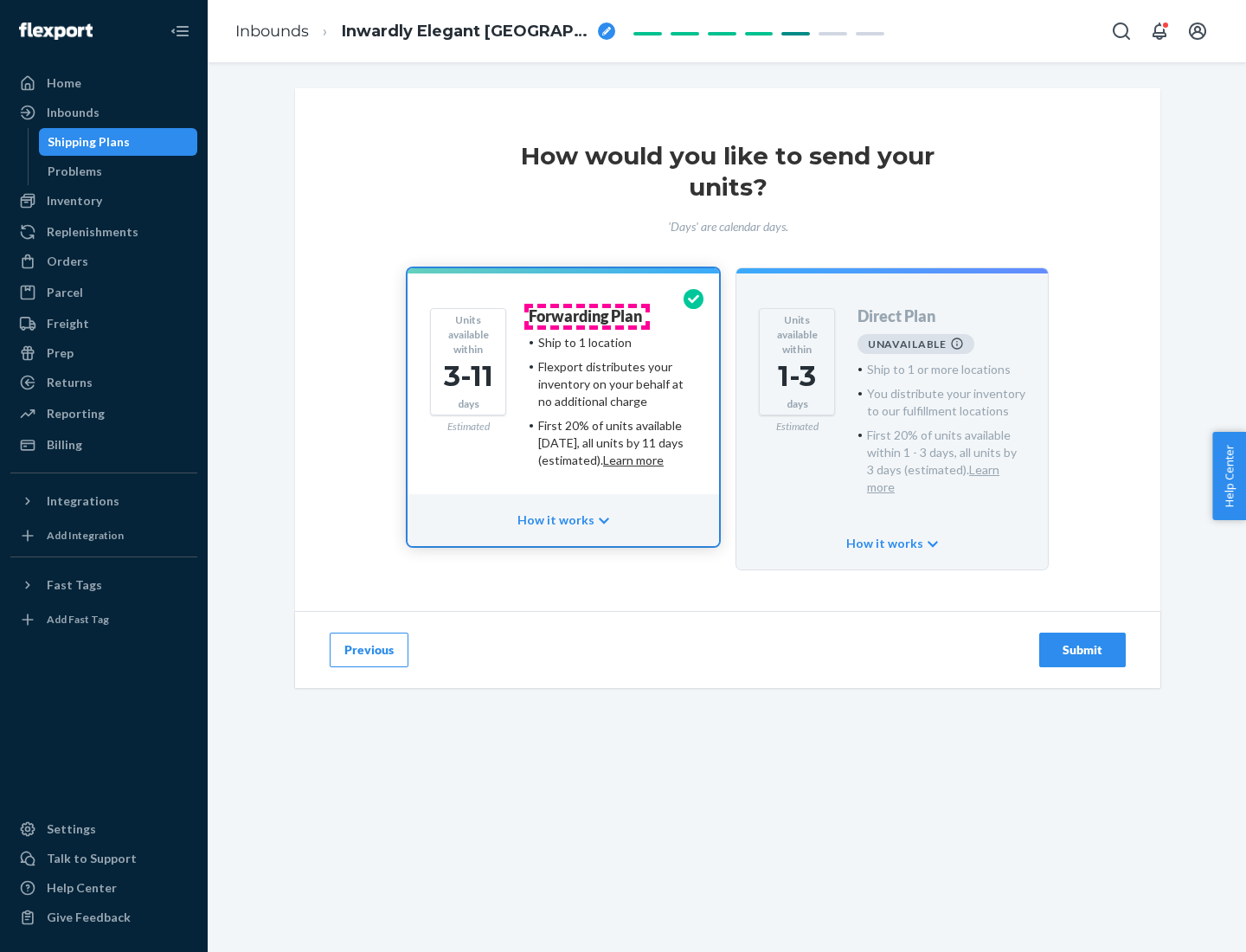
click at [587, 316] on h4 "Forwarding Plan" at bounding box center [585, 317] width 114 height 17
click at [1083, 641] on div "Submit" at bounding box center [1082, 650] width 57 height 17
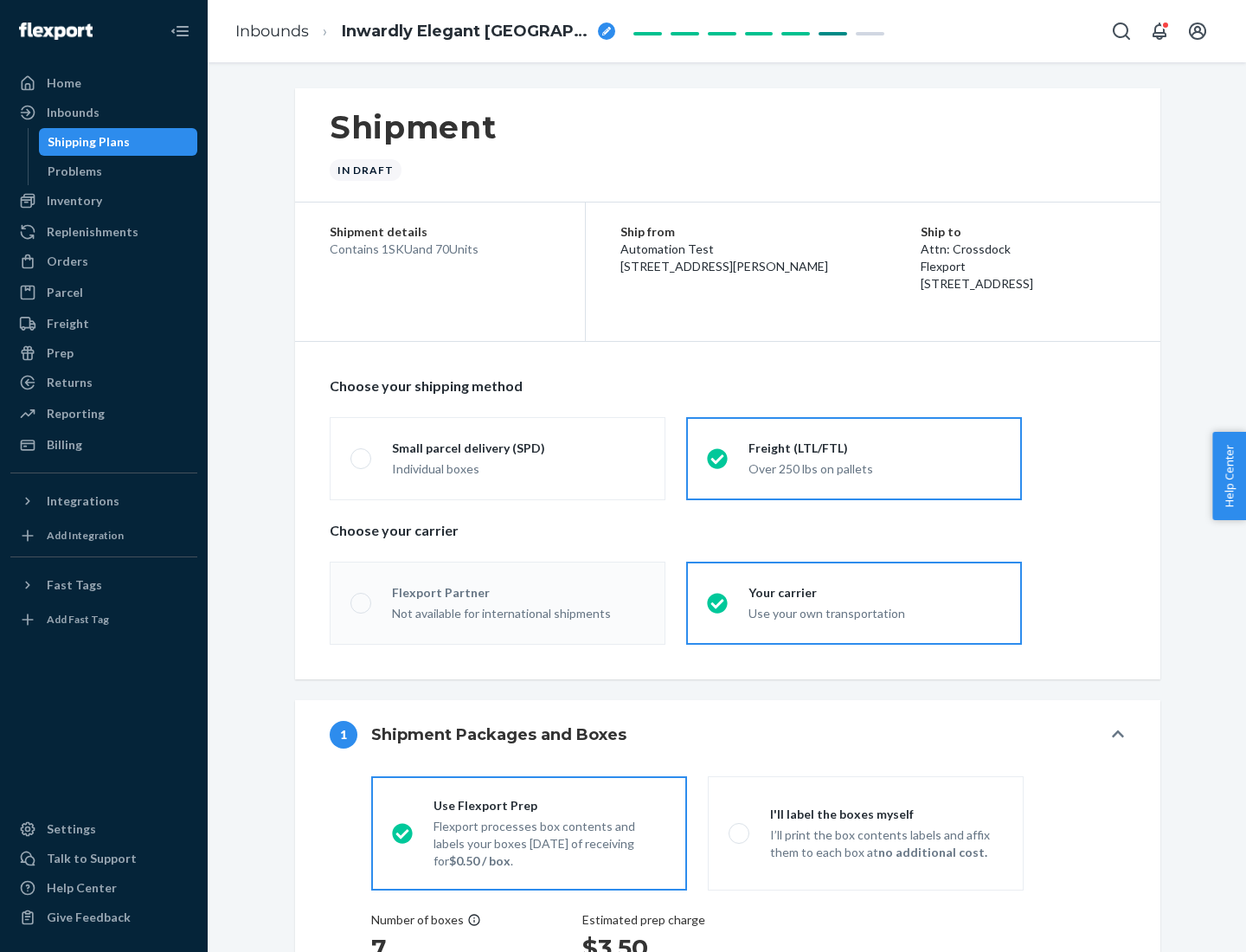
radio input "true"
radio input "false"
radio input "true"
radio input "false"
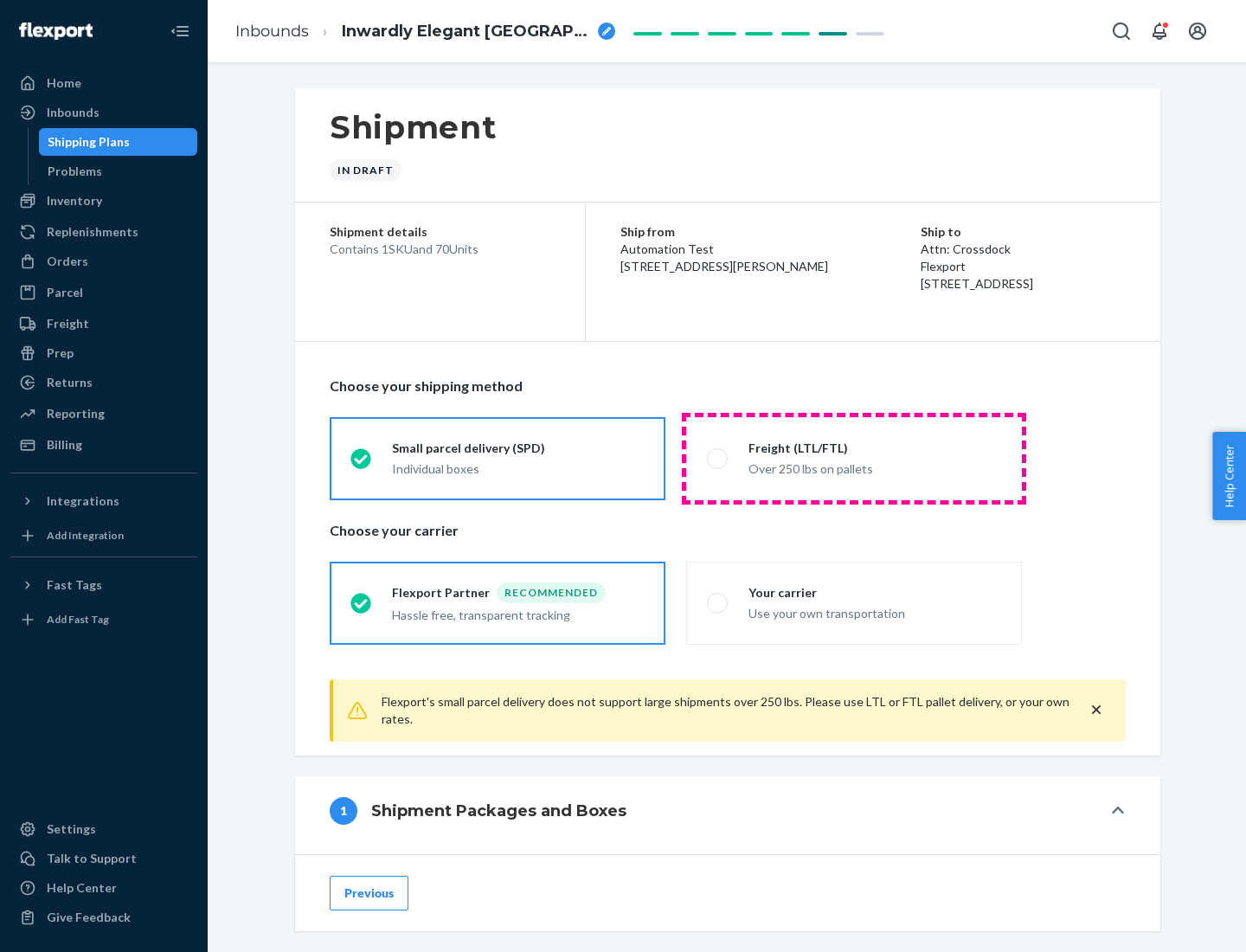
click at [854, 458] on div "Over 250 lbs on pallets" at bounding box center [875, 467] width 252 height 20
click at [718, 458] on input "Freight (LTL/FTL) Over 250 lbs on pallets" at bounding box center [713, 459] width 12 height 12
radio input "true"
radio input "false"
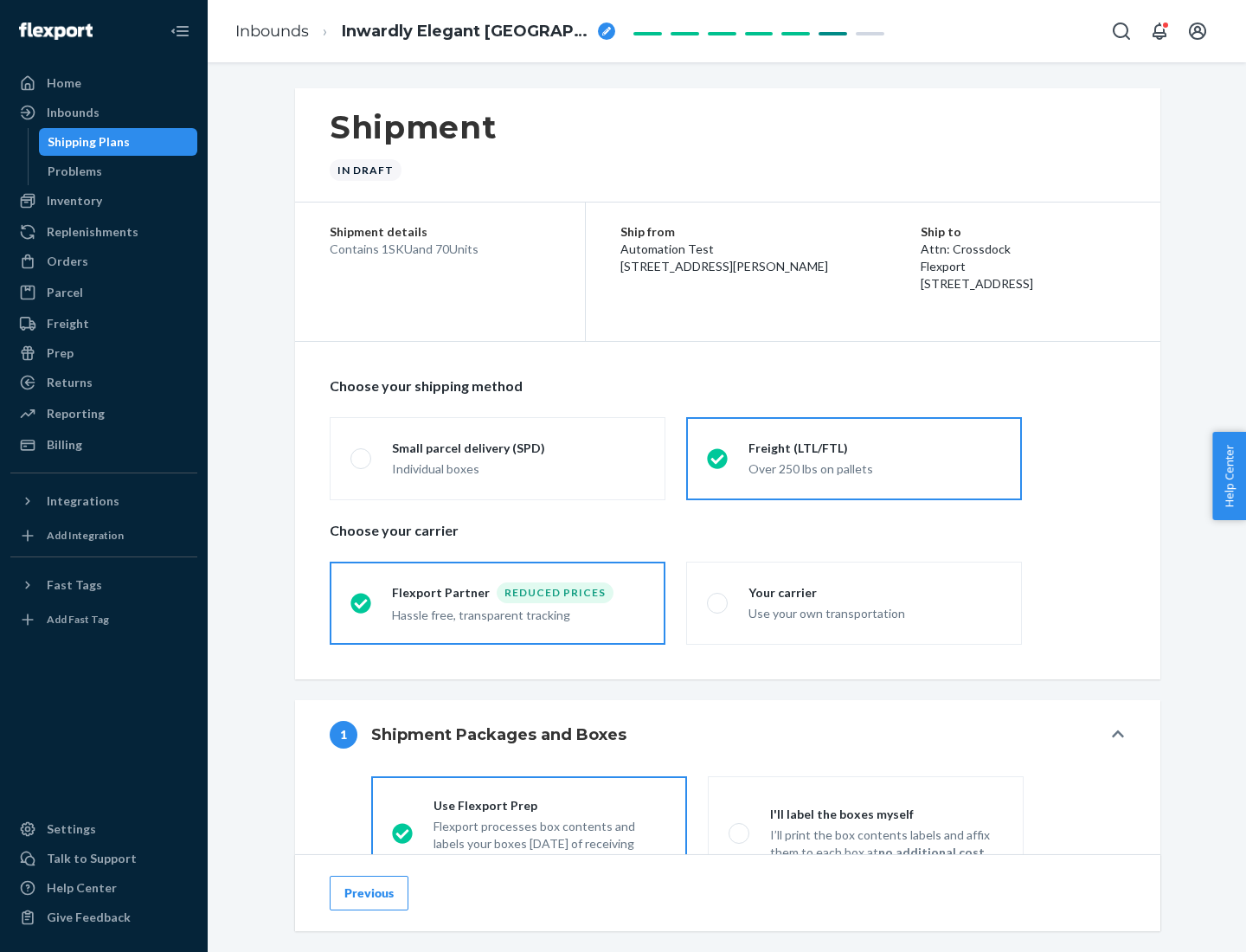
scroll to position [96, 0]
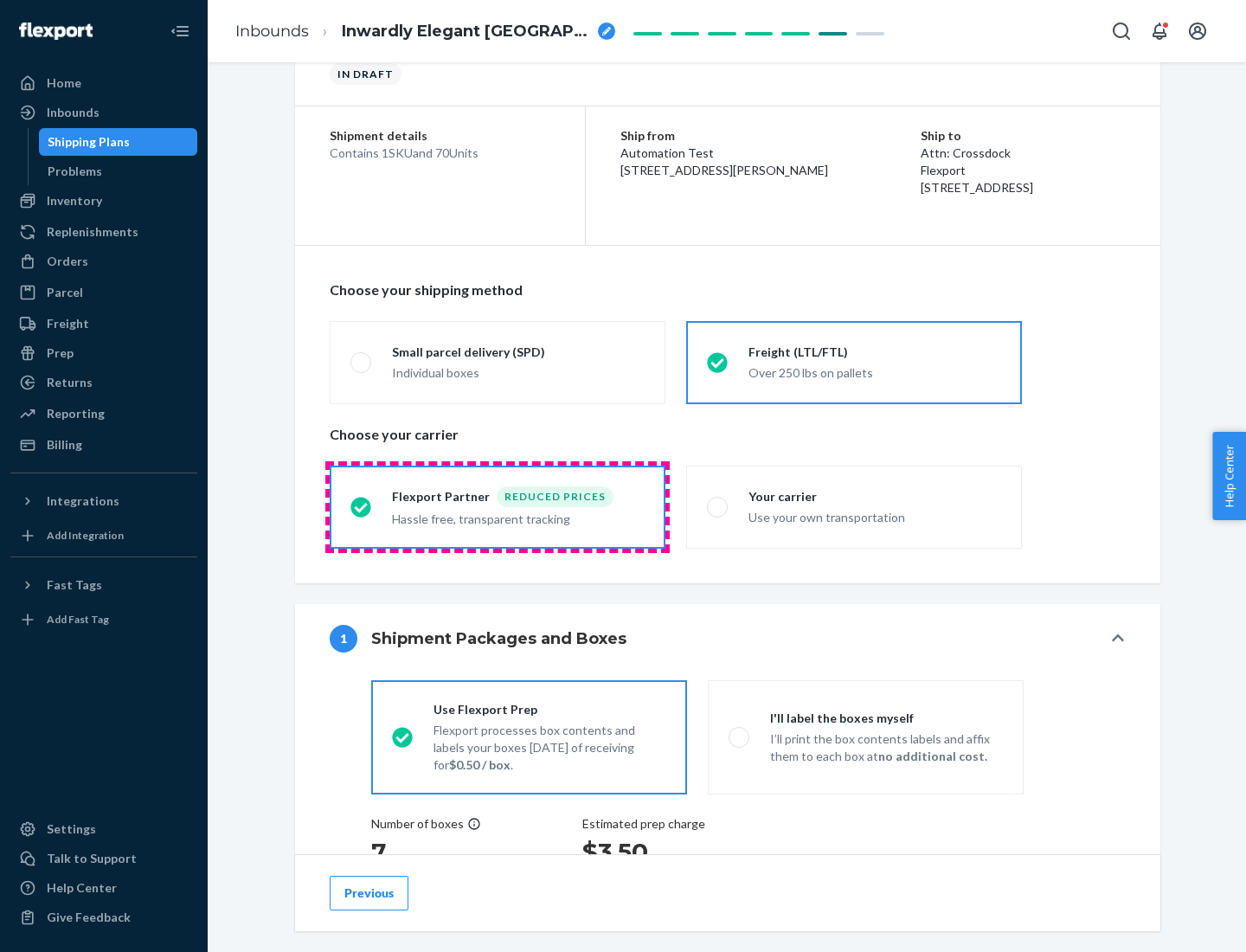
click at [498, 508] on div "Hassle free, transparent tracking" at bounding box center [518, 517] width 252 height 20
click at [362, 507] on input "Flexport Partner Reduced prices Hassle free, transparent tracking" at bounding box center [356, 507] width 12 height 12
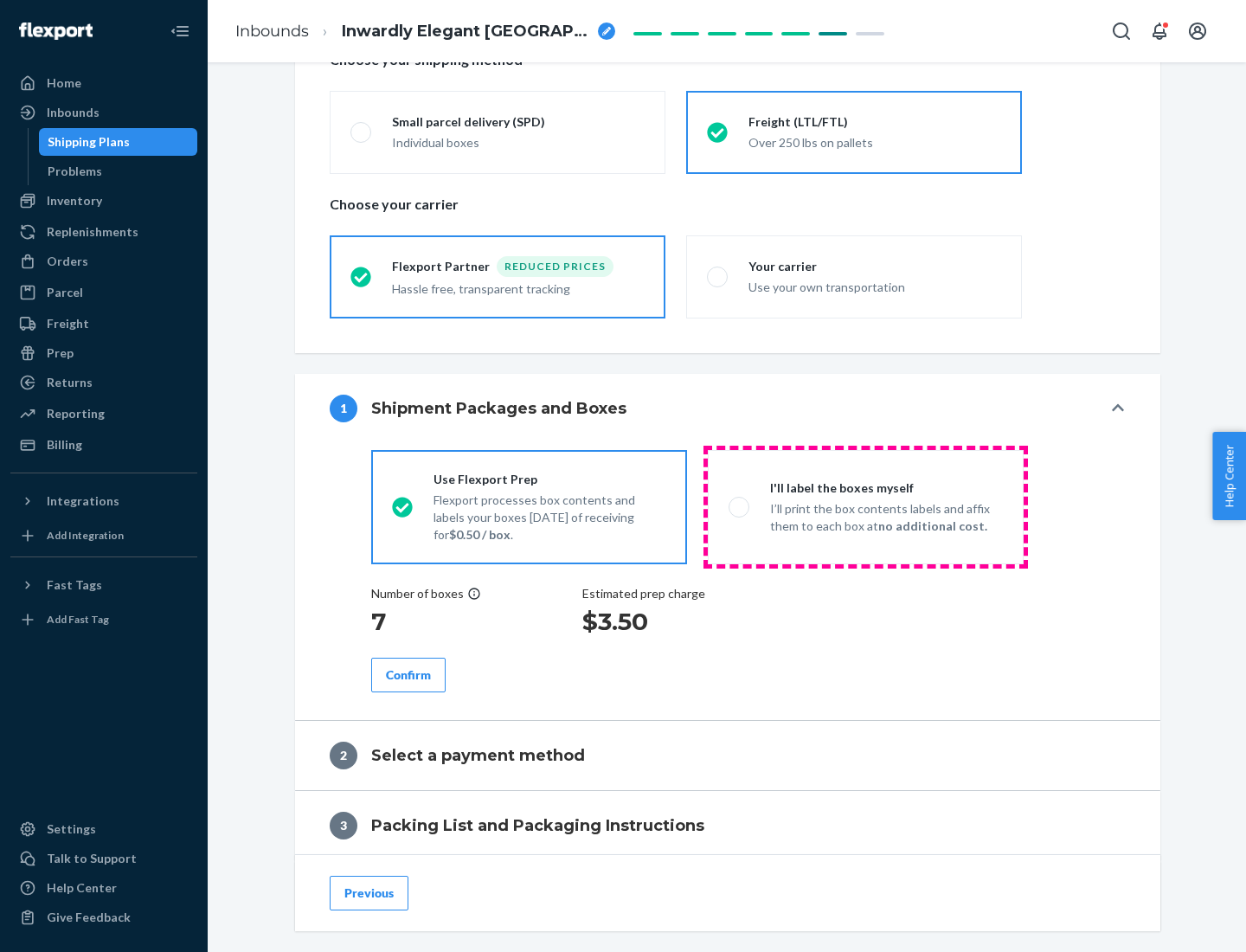
click at [866, 507] on p "I’ll print the box contents labels and affix them to each box at no additional …" at bounding box center [887, 518] width 233 height 35
click at [740, 507] on input "I'll label the boxes myself I’ll print the box contents labels and affix them t…" at bounding box center [735, 507] width 12 height 12
radio input "true"
radio input "false"
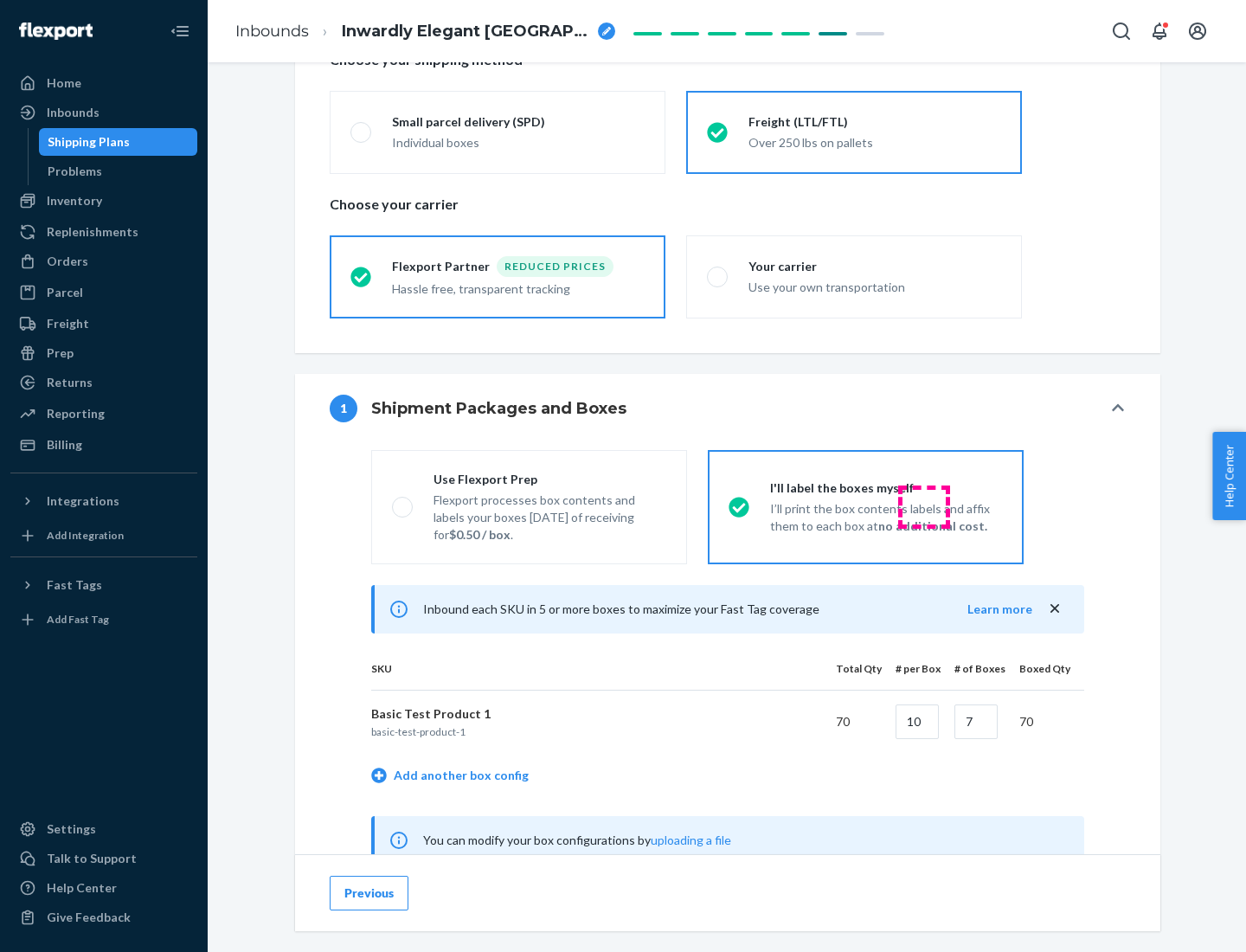
scroll to position [541, 0]
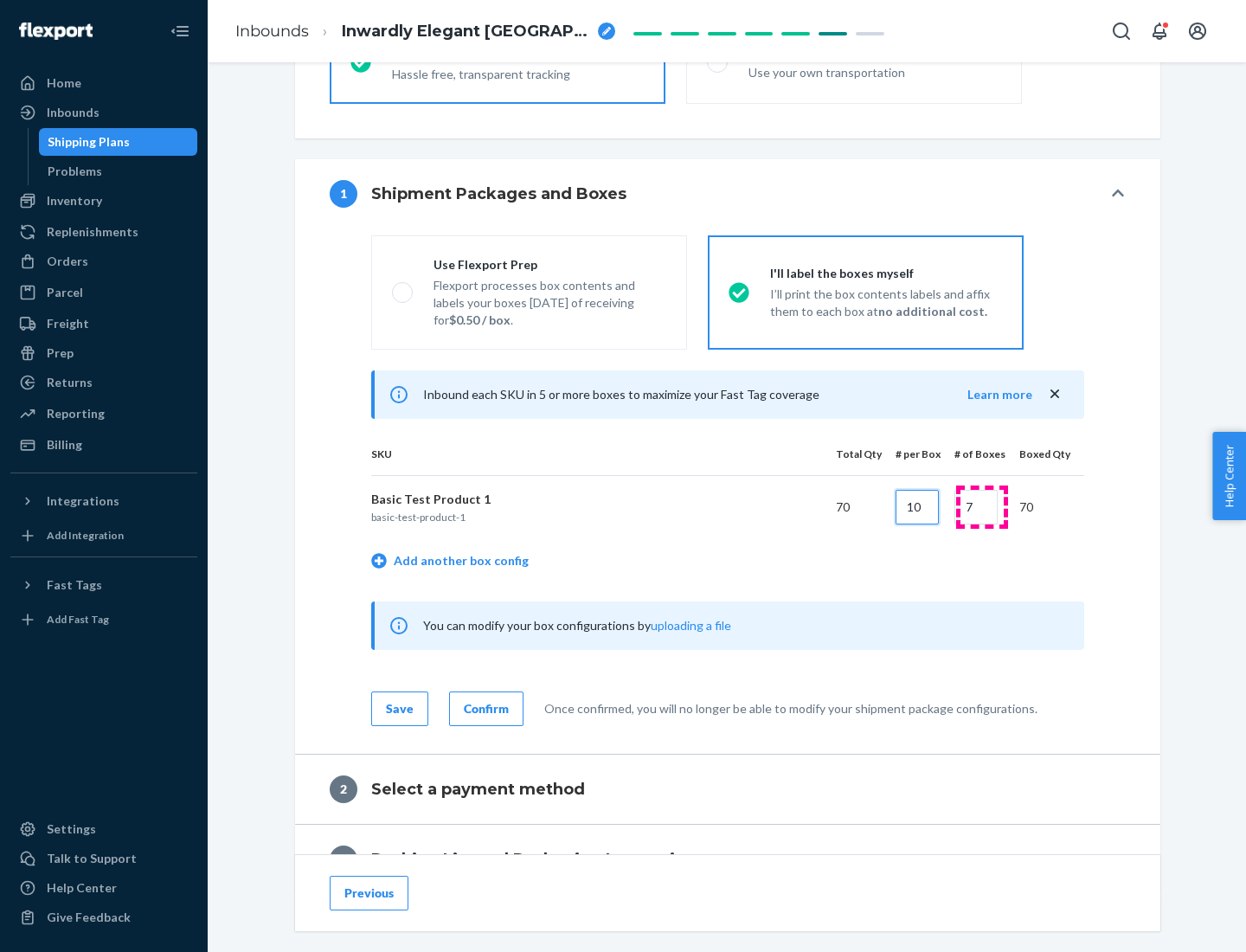
type input "10"
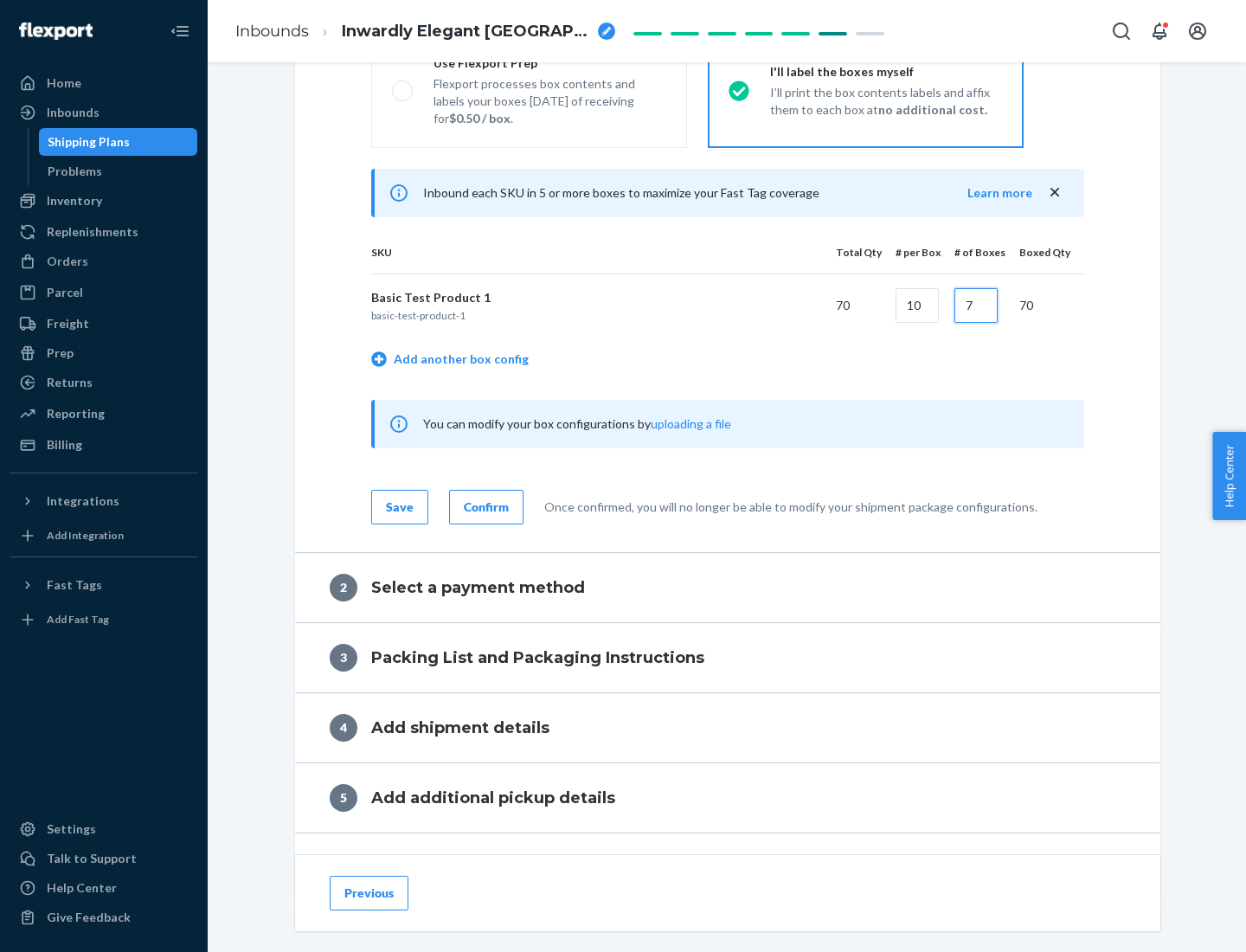
type input "7"
click at [484, 507] on div "Confirm" at bounding box center [486, 508] width 45 height 17
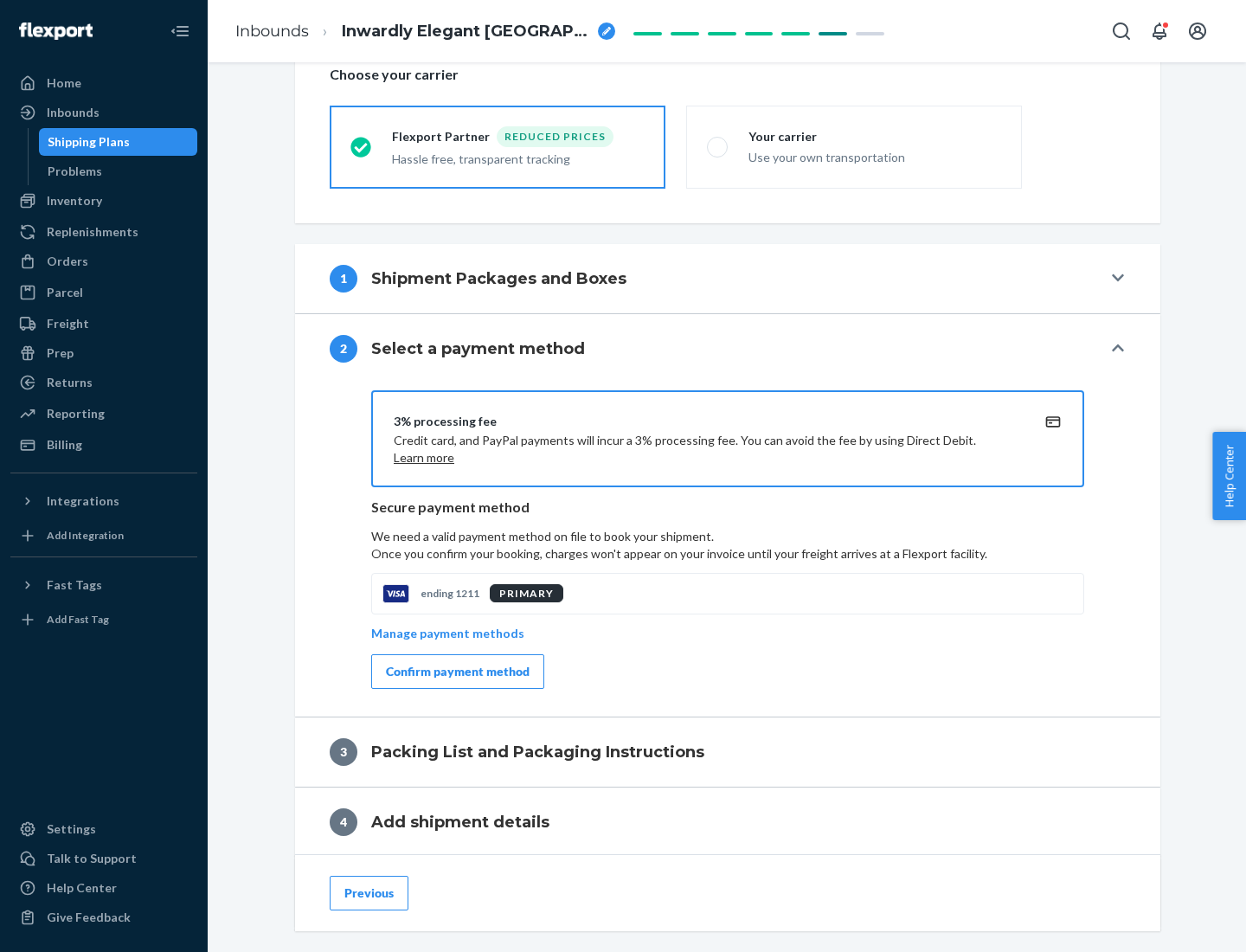
scroll to position [621, 0]
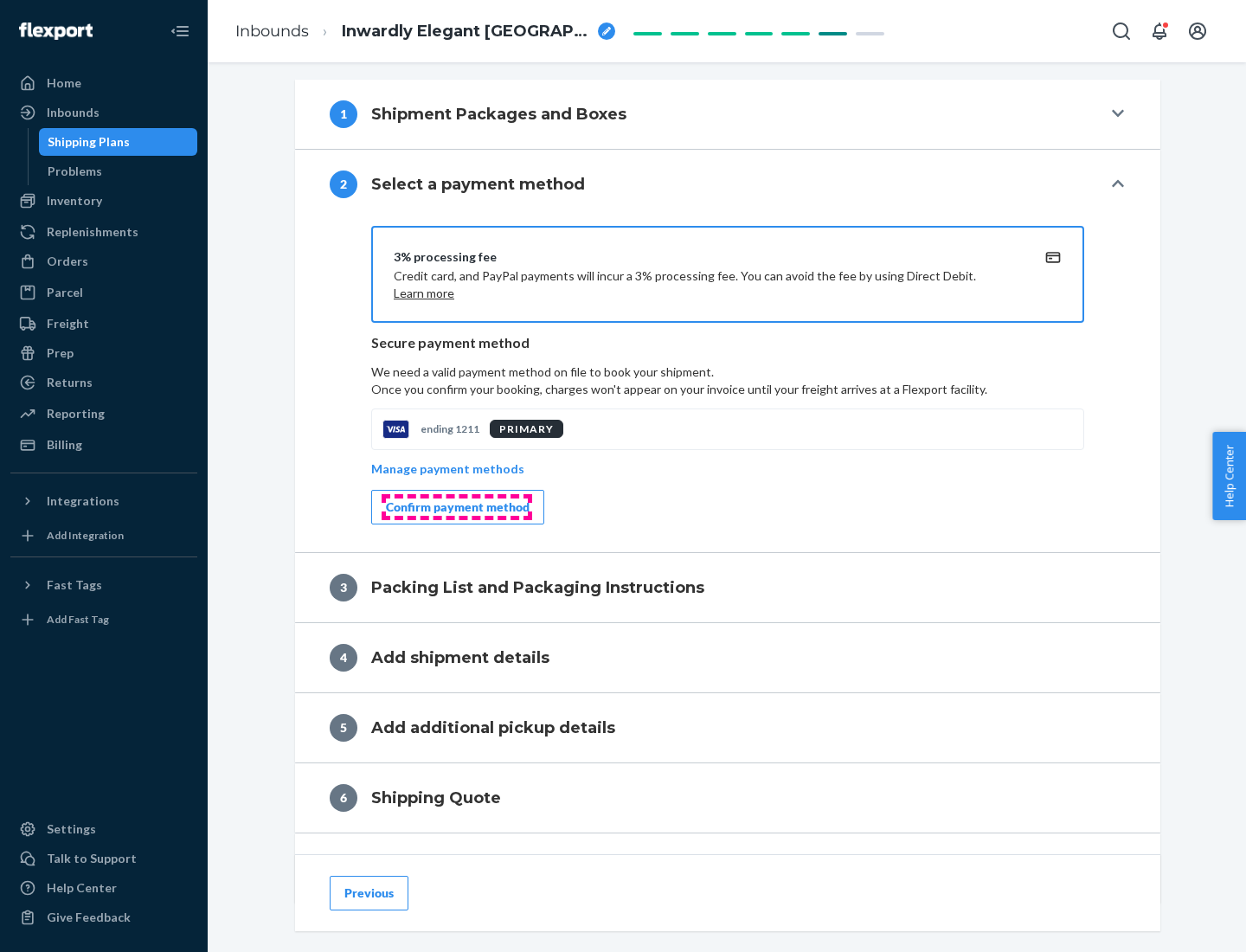
click at [456, 508] on div "Confirm payment method" at bounding box center [458, 508] width 144 height 17
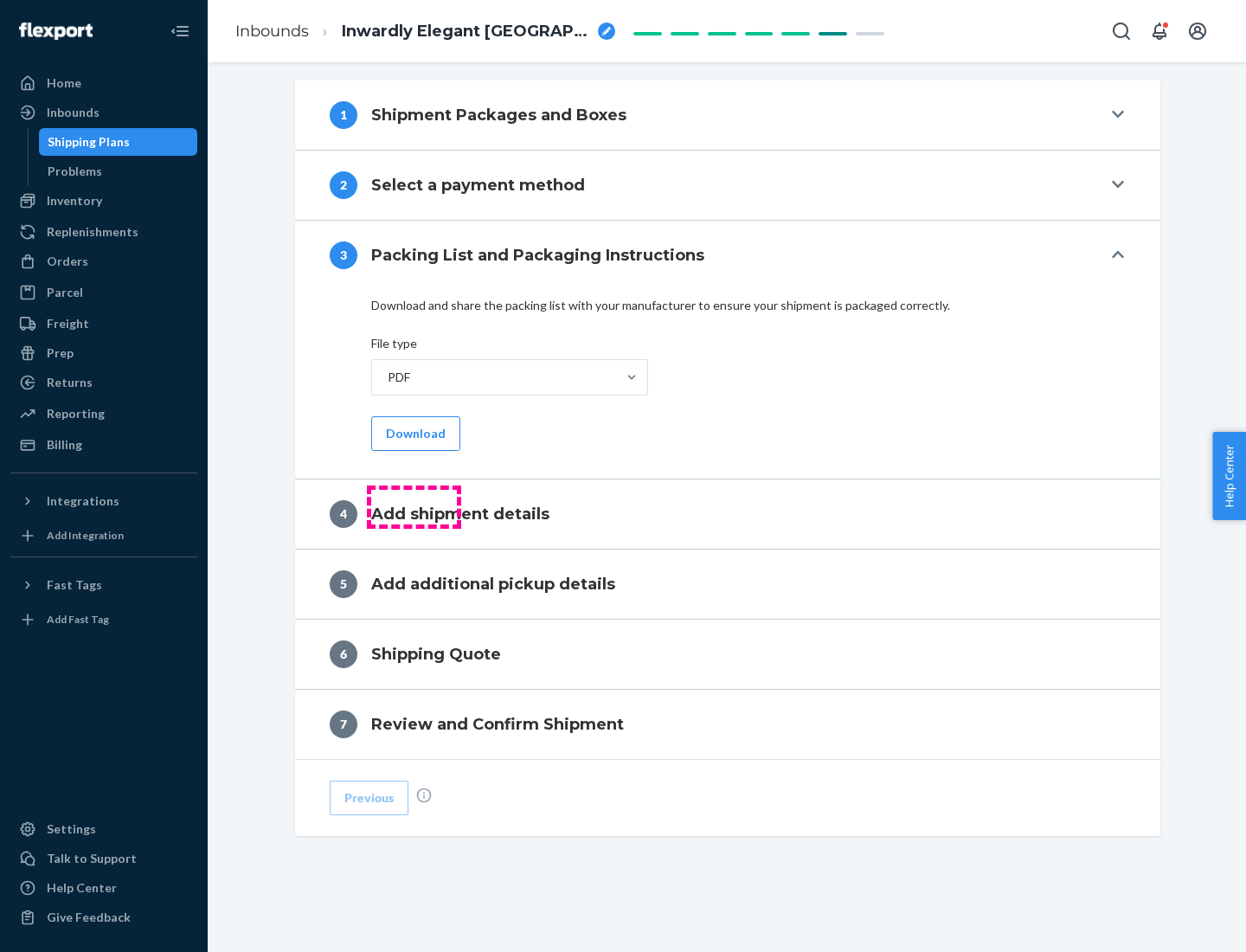
scroll to position [546, 0]
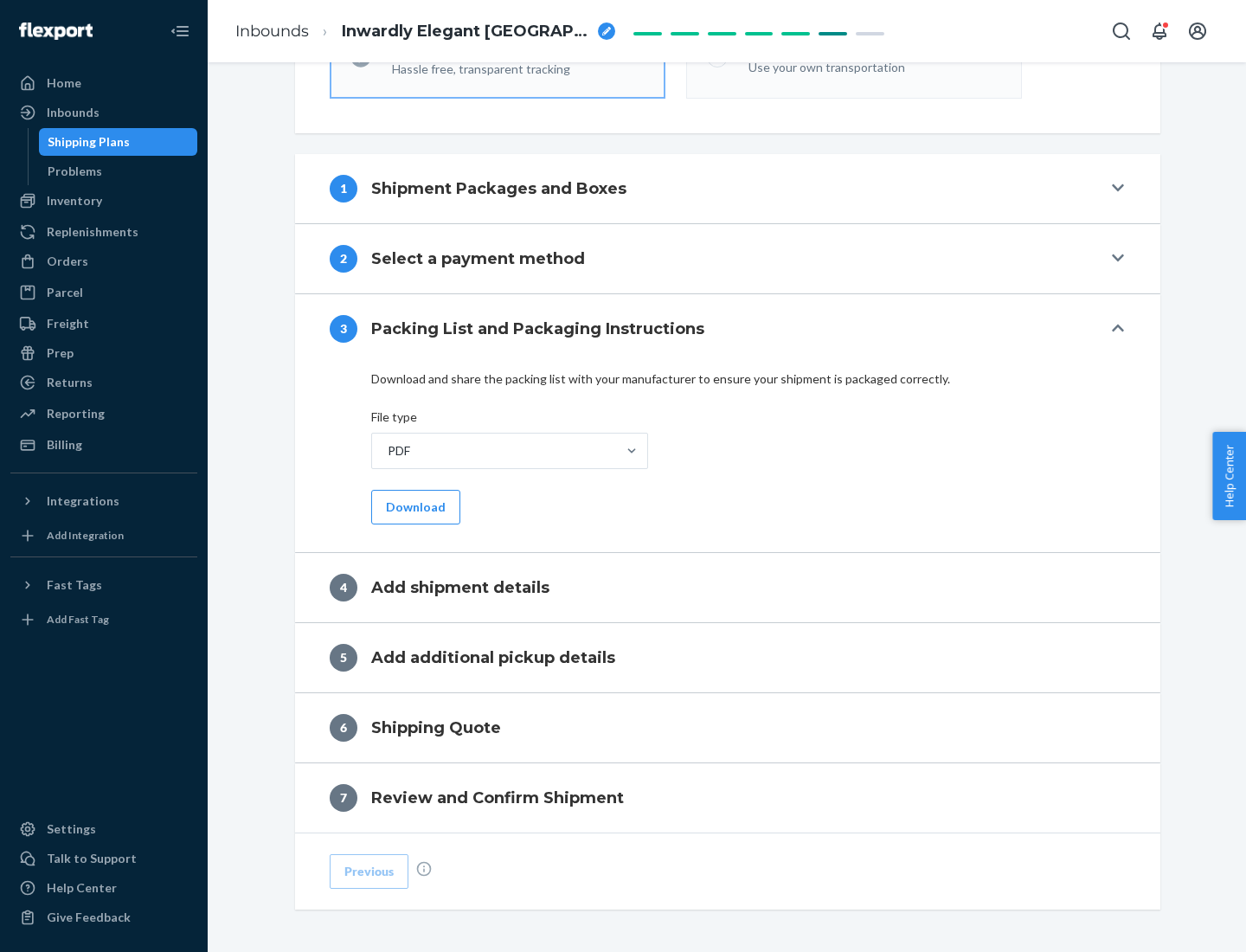
click at [413, 507] on button "Download" at bounding box center [416, 508] width 89 height 35
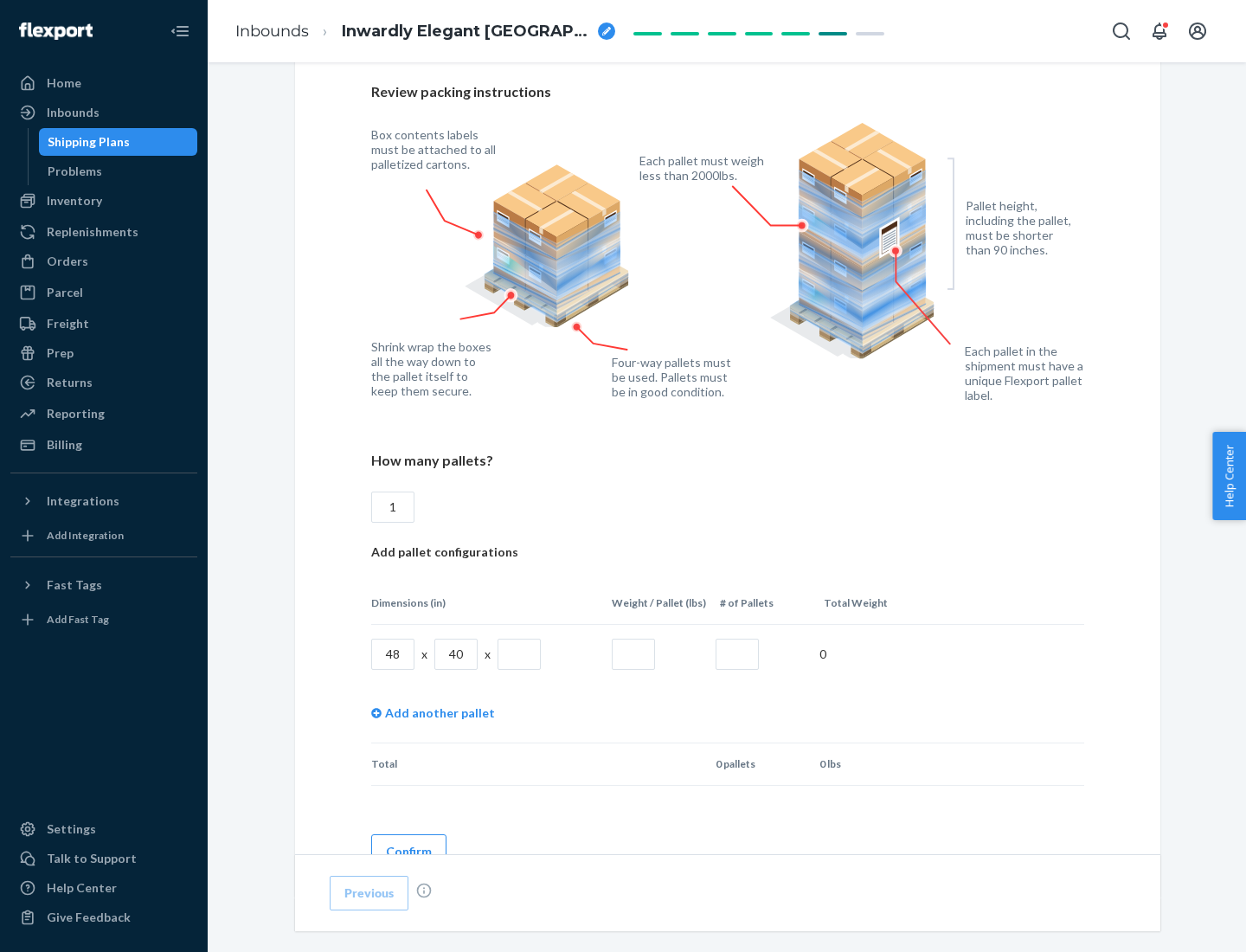
scroll to position [1188, 0]
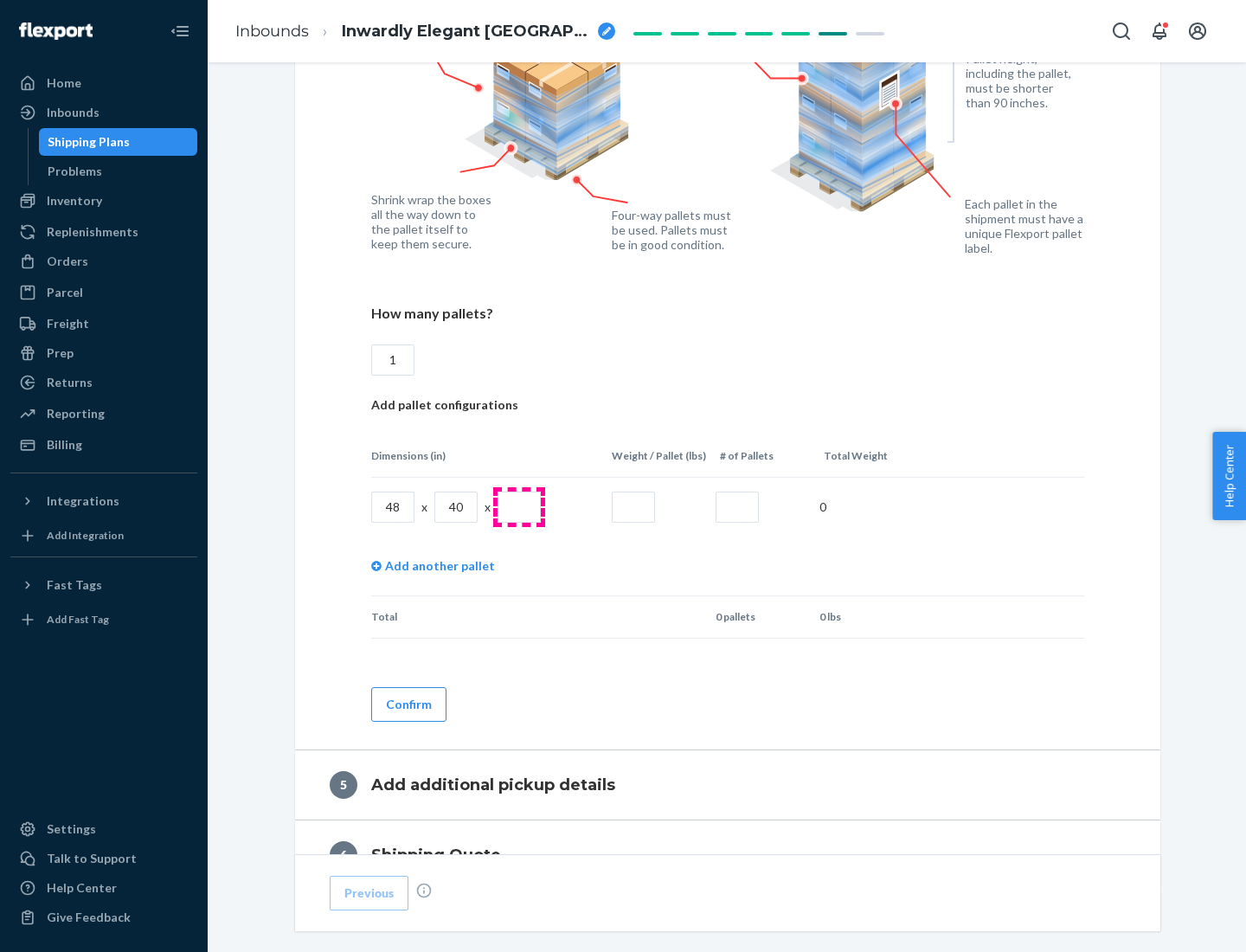
type input "1"
type input "40"
type input "200"
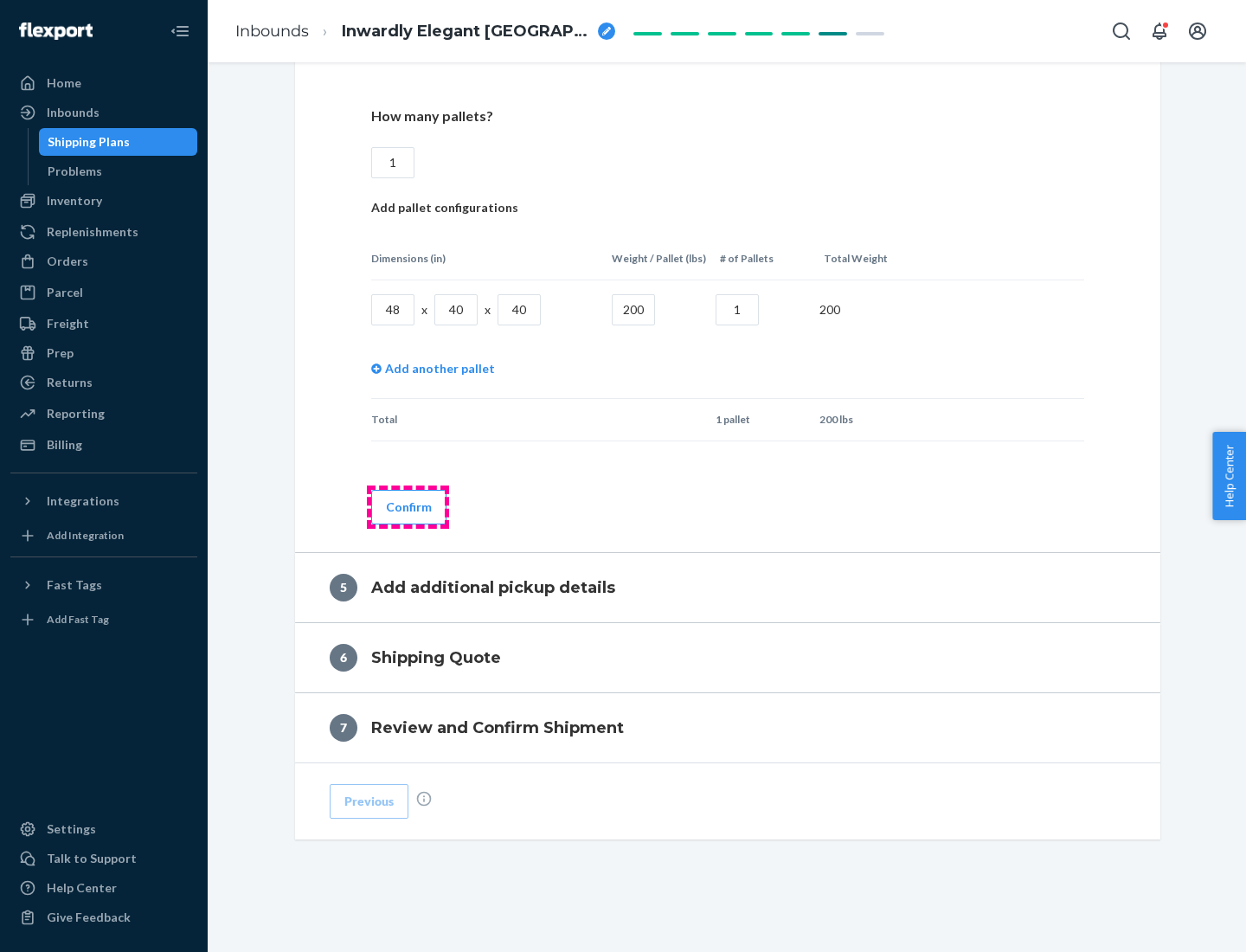
type input "1"
click at [408, 507] on button "Confirm" at bounding box center [410, 508] width 76 height 35
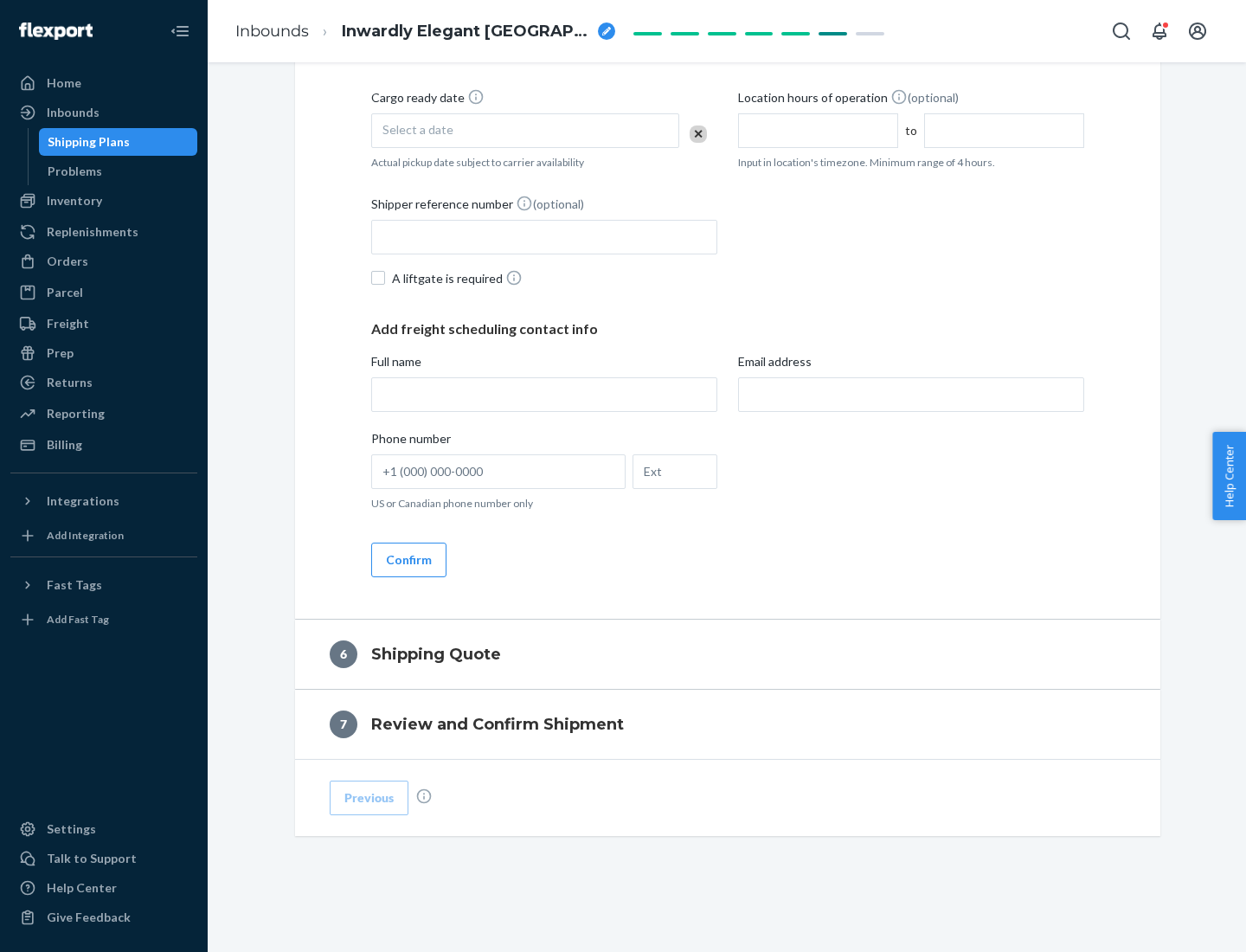
scroll to position [592, 0]
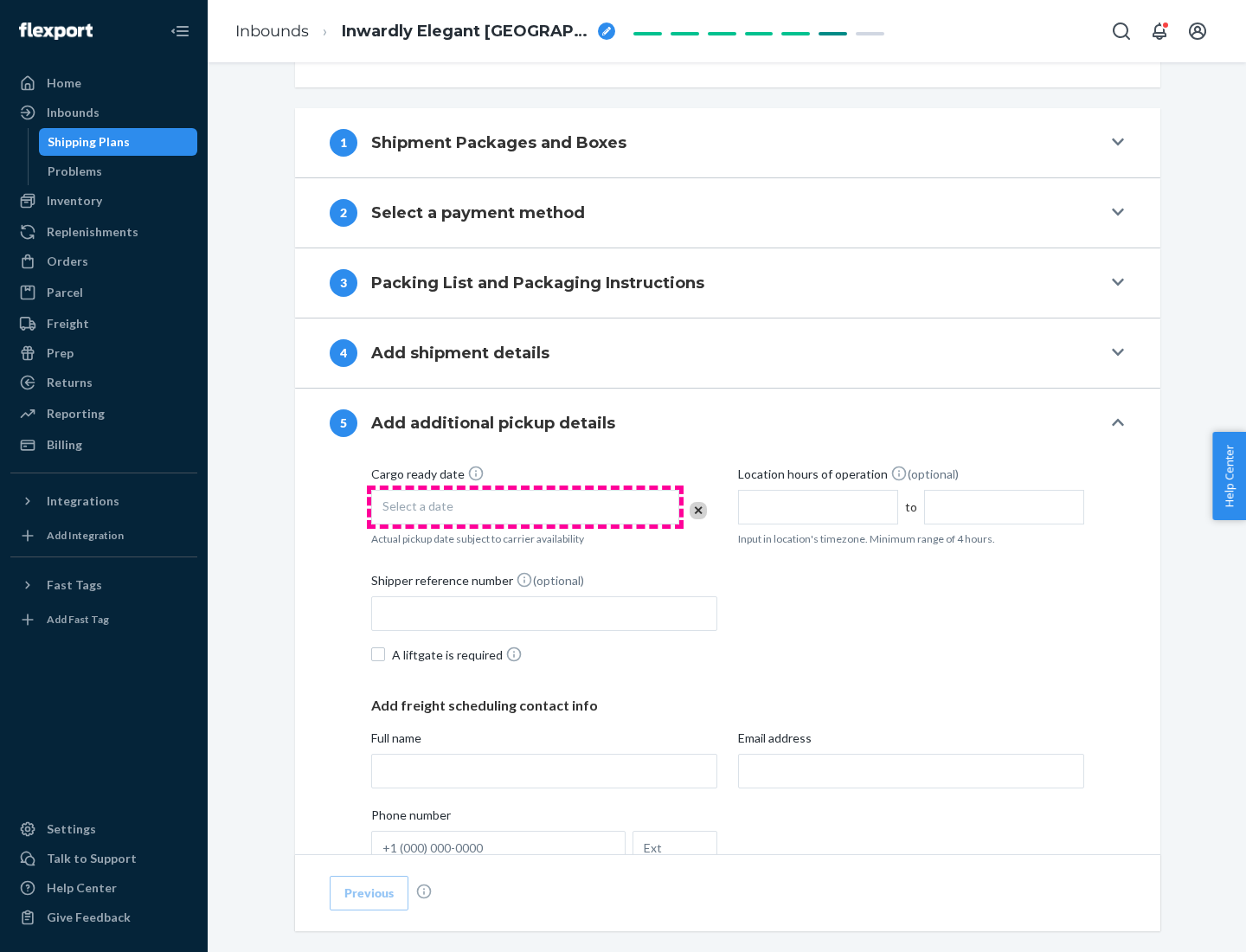
click at [525, 507] on div "Select a date" at bounding box center [526, 508] width 309 height 35
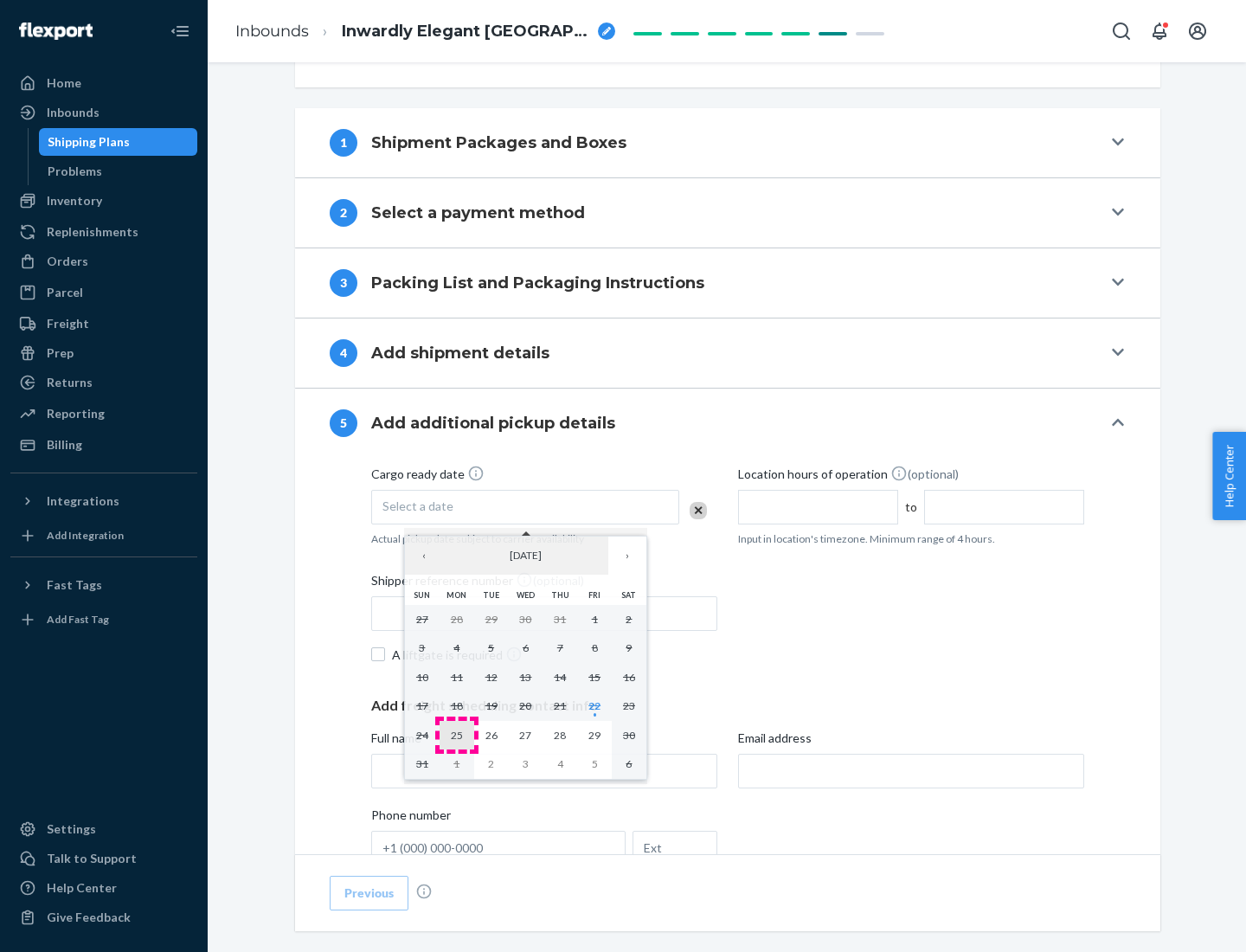
click at [456, 735] on abbr "25" at bounding box center [457, 735] width 12 height 13
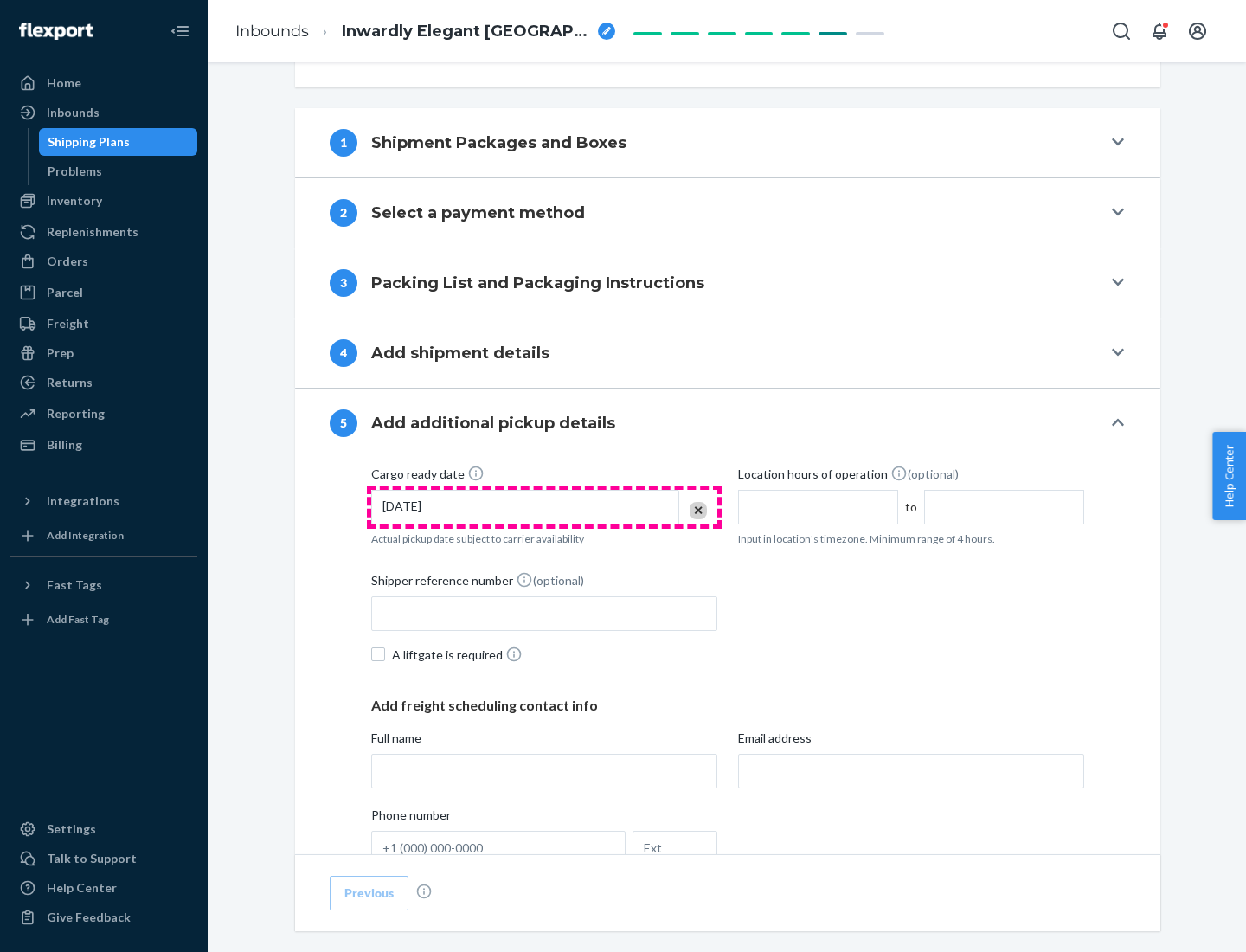
scroll to position [856, 0]
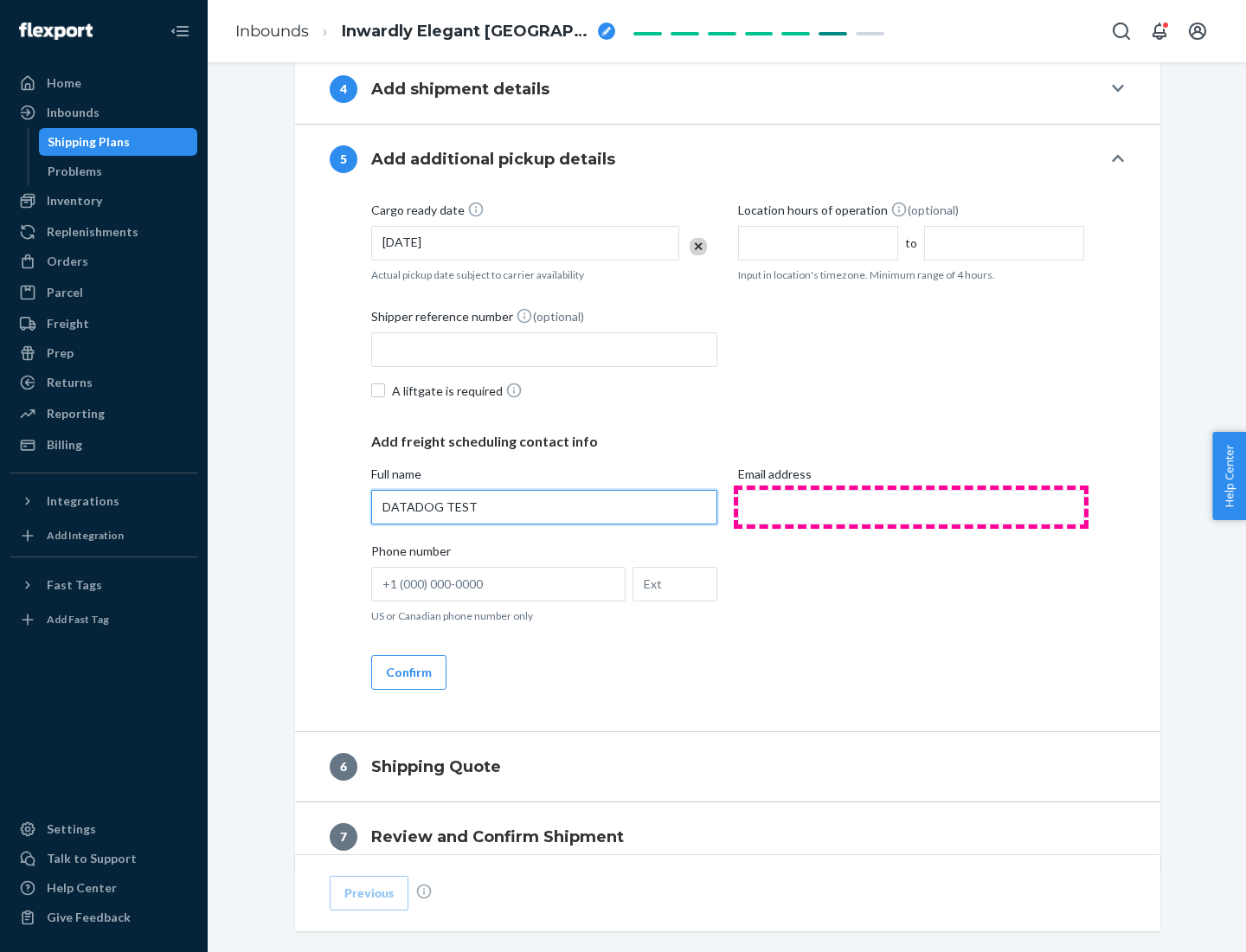
type input "DATADOG TEST"
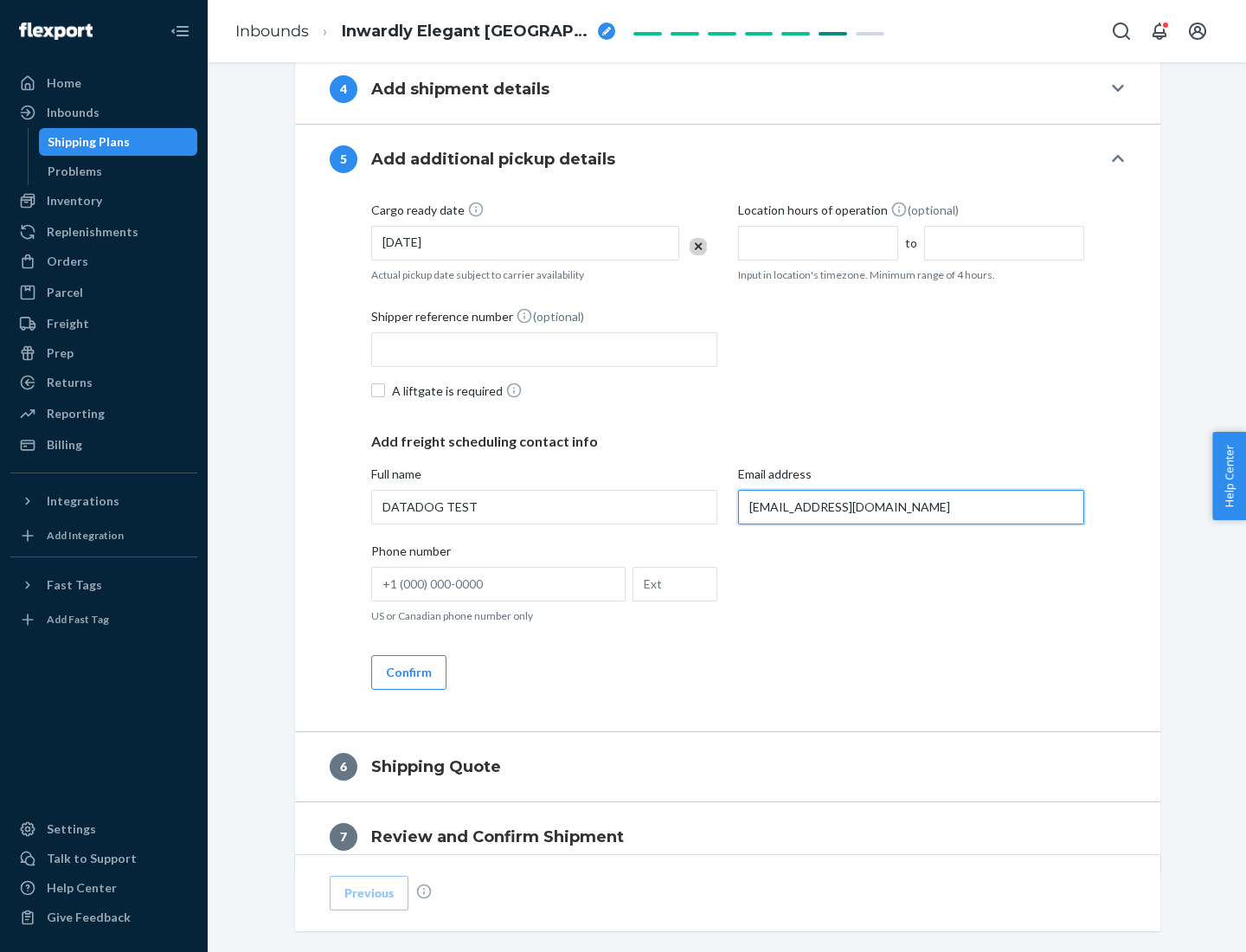
scroll to position [934, 0]
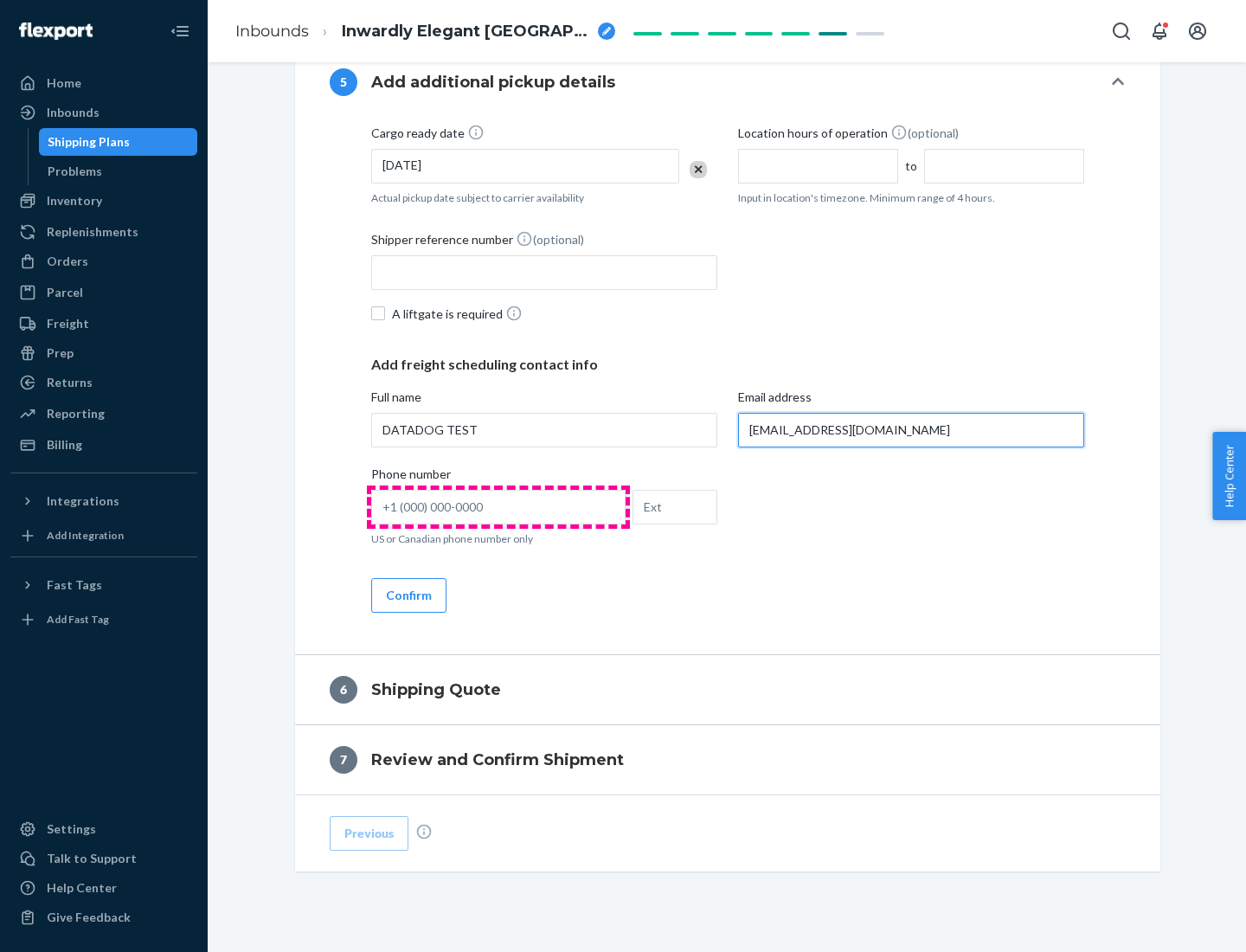
type input "[EMAIL_ADDRESS][DOMAIN_NAME]"
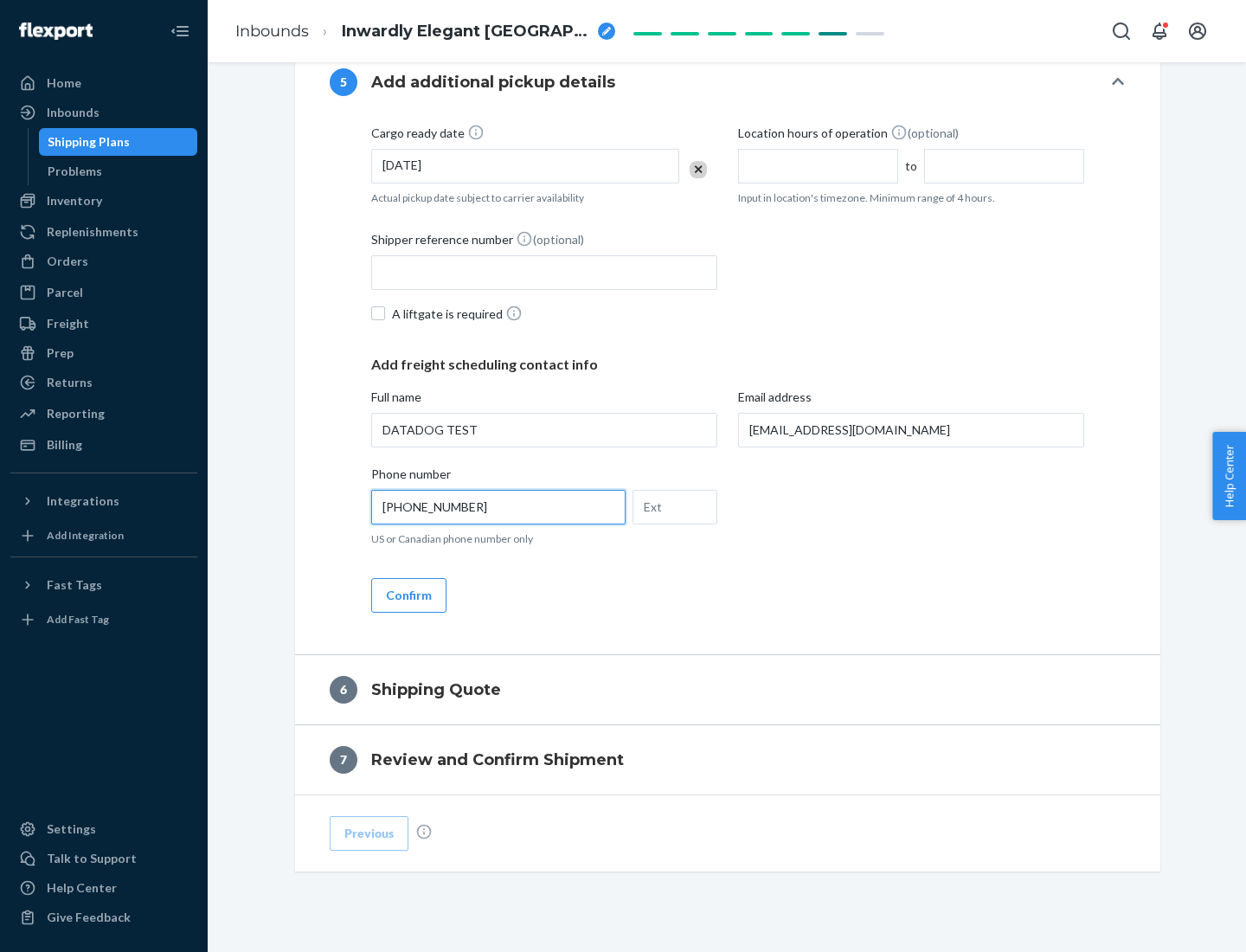
scroll to position [968, 0]
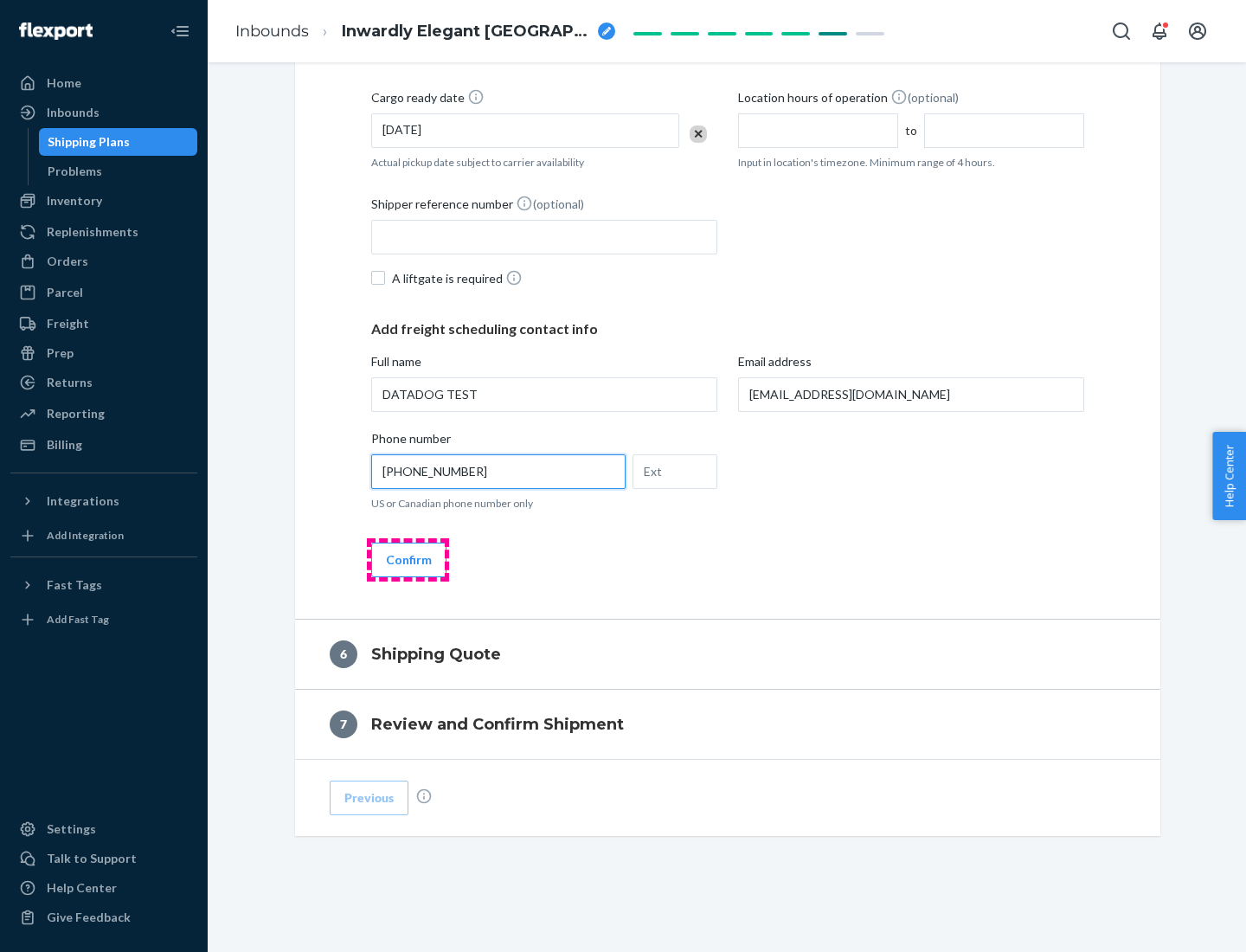
type input "[PHONE_NUMBER]"
click at [408, 559] on button "Confirm" at bounding box center [410, 560] width 76 height 35
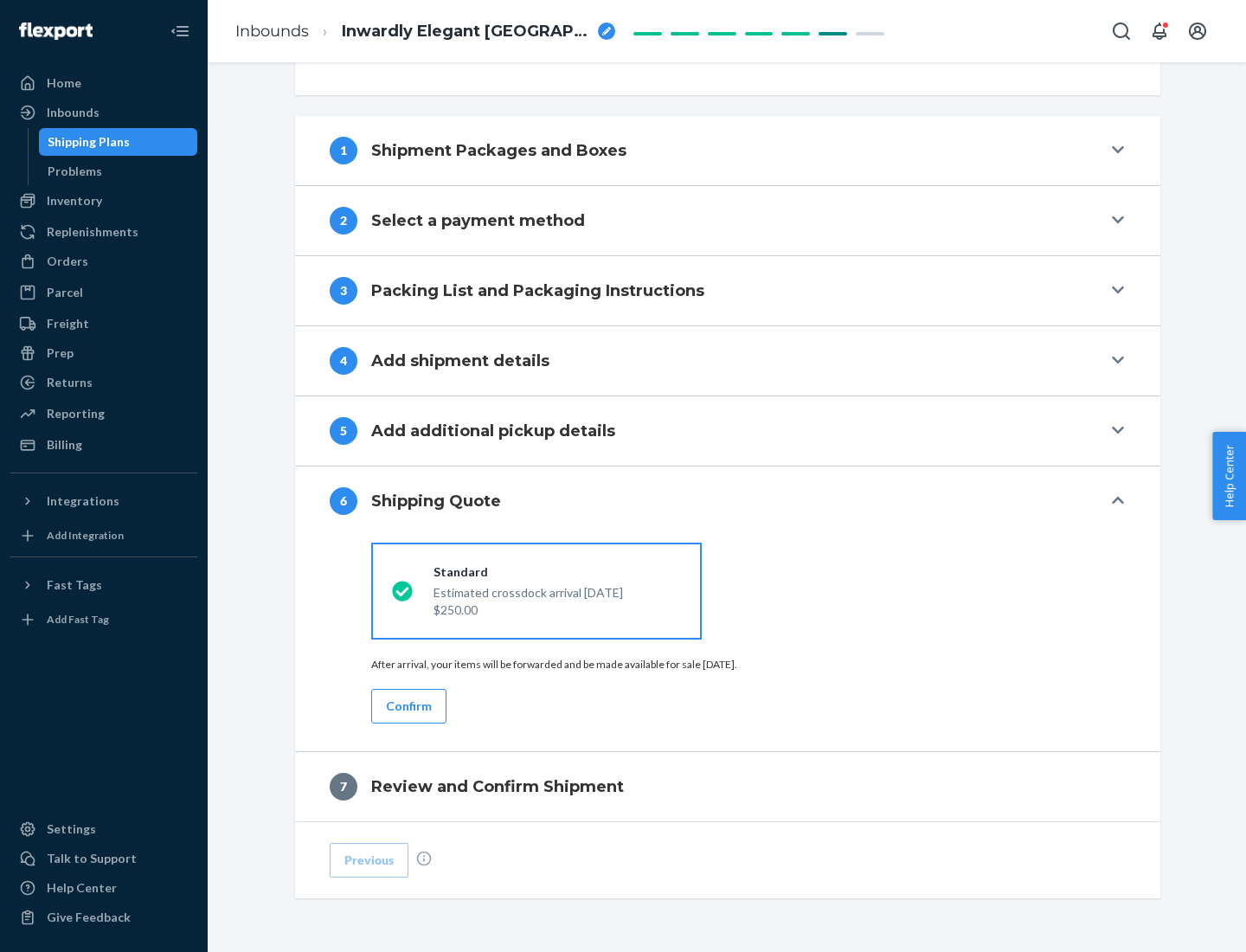
scroll to position [646, 0]
